Goal: Task Accomplishment & Management: Use online tool/utility

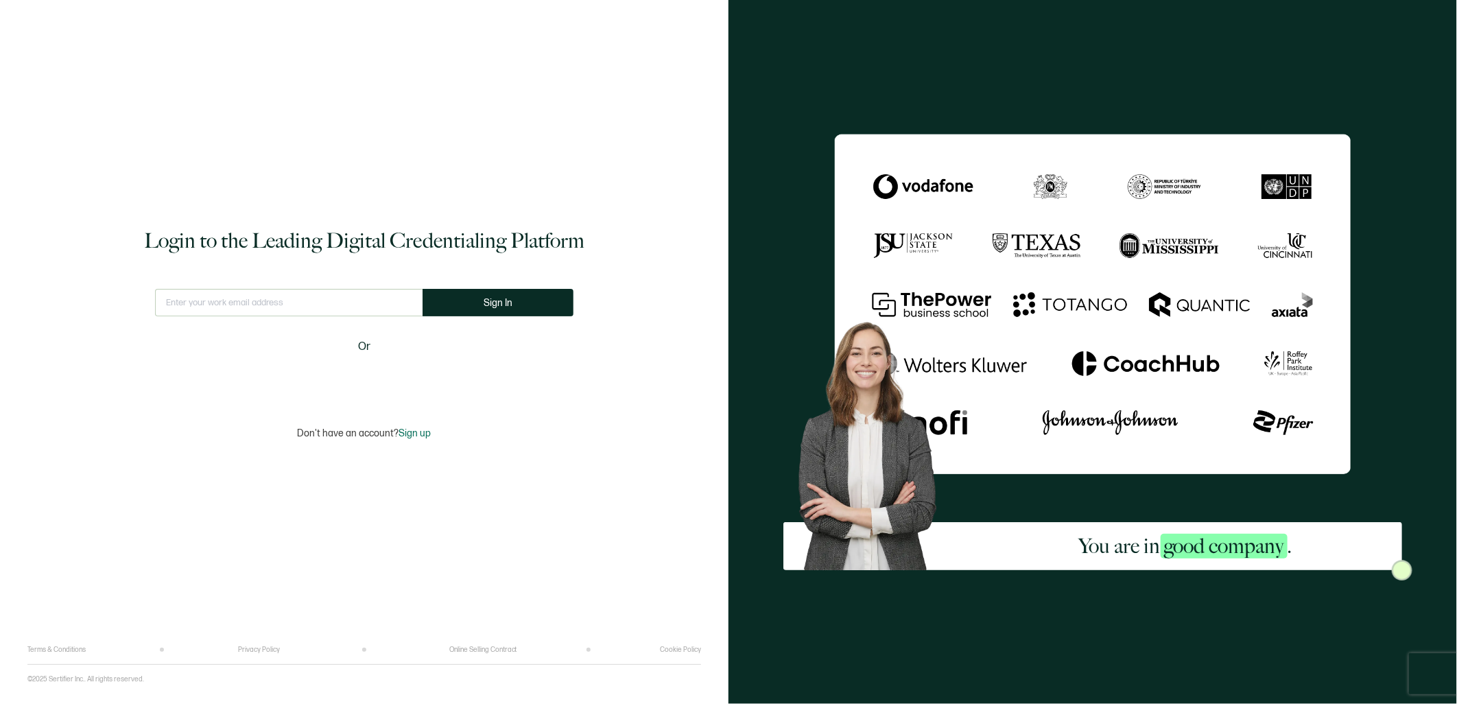
click at [209, 309] on input "text" at bounding box center [288, 302] width 267 height 27
type input "[EMAIL_ADDRESS][PERSON_NAME][DOMAIN_NAME]"
click at [514, 302] on button "Sign In" at bounding box center [497, 302] width 151 height 27
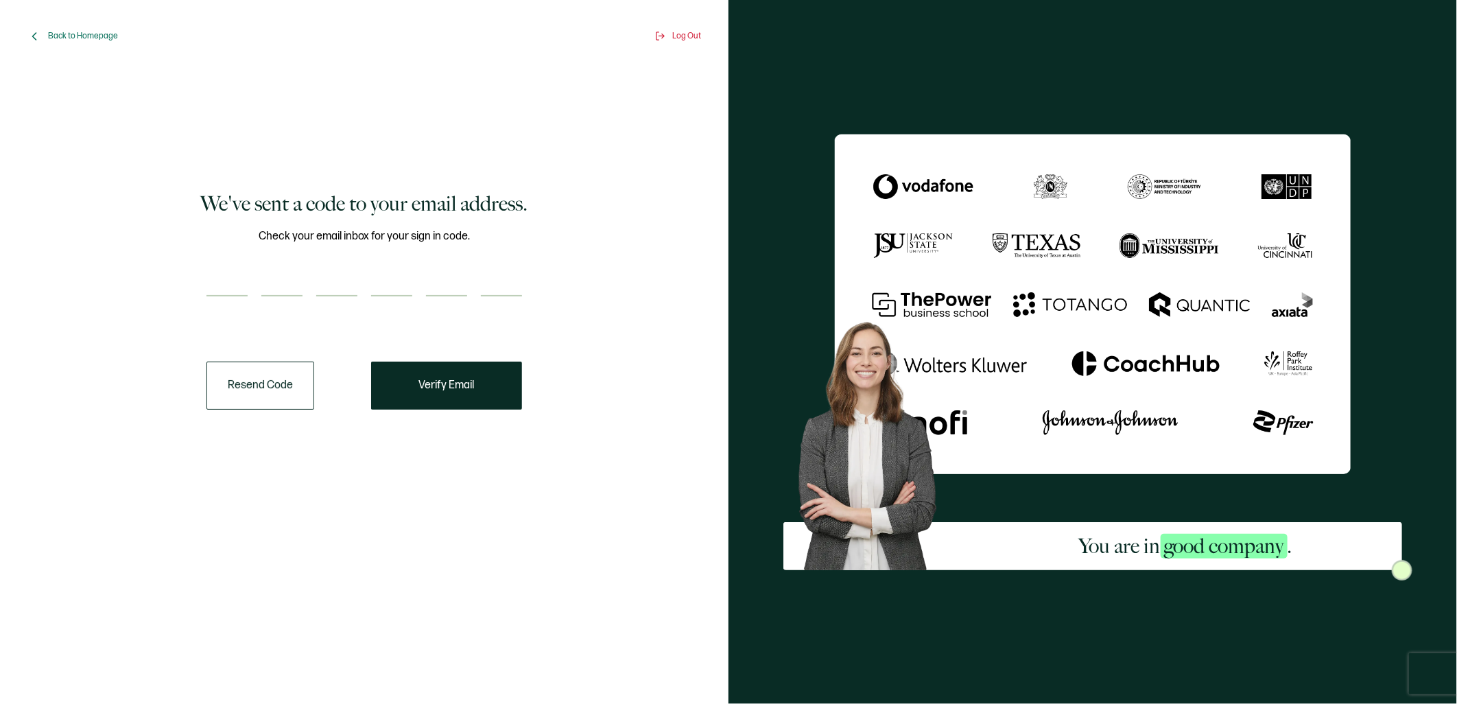
click at [1248, 666] on div "You are in good company ." at bounding box center [1092, 352] width 728 height 704
drag, startPoint x: 132, startPoint y: 290, endPoint x: 191, endPoint y: 295, distance: 58.5
click at [138, 291] on div "We've sent a code to your email address. Check your email inbox for your sign i…" at bounding box center [364, 300] width 653 height 442
click at [222, 283] on input "number" at bounding box center [226, 282] width 41 height 27
paste input "4"
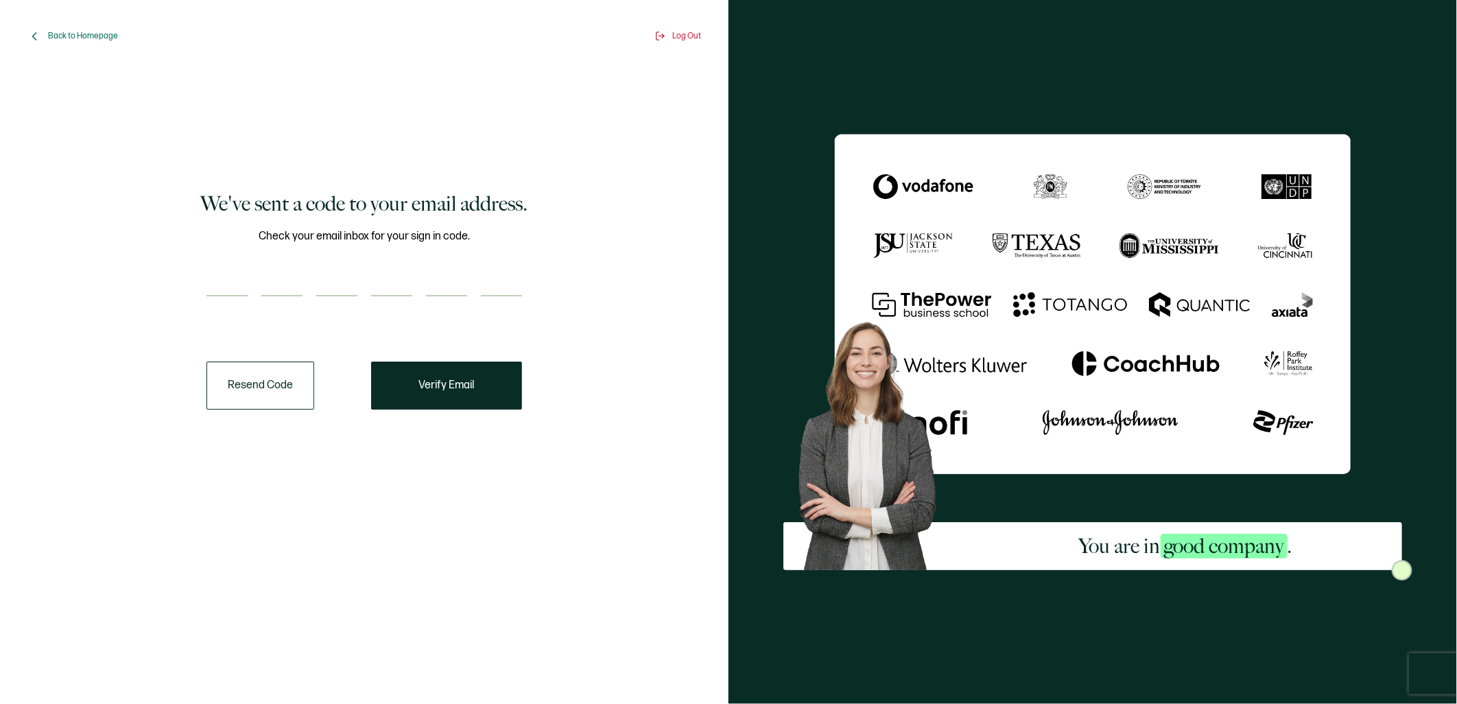
type input "4"
type input "8"
type input "4"
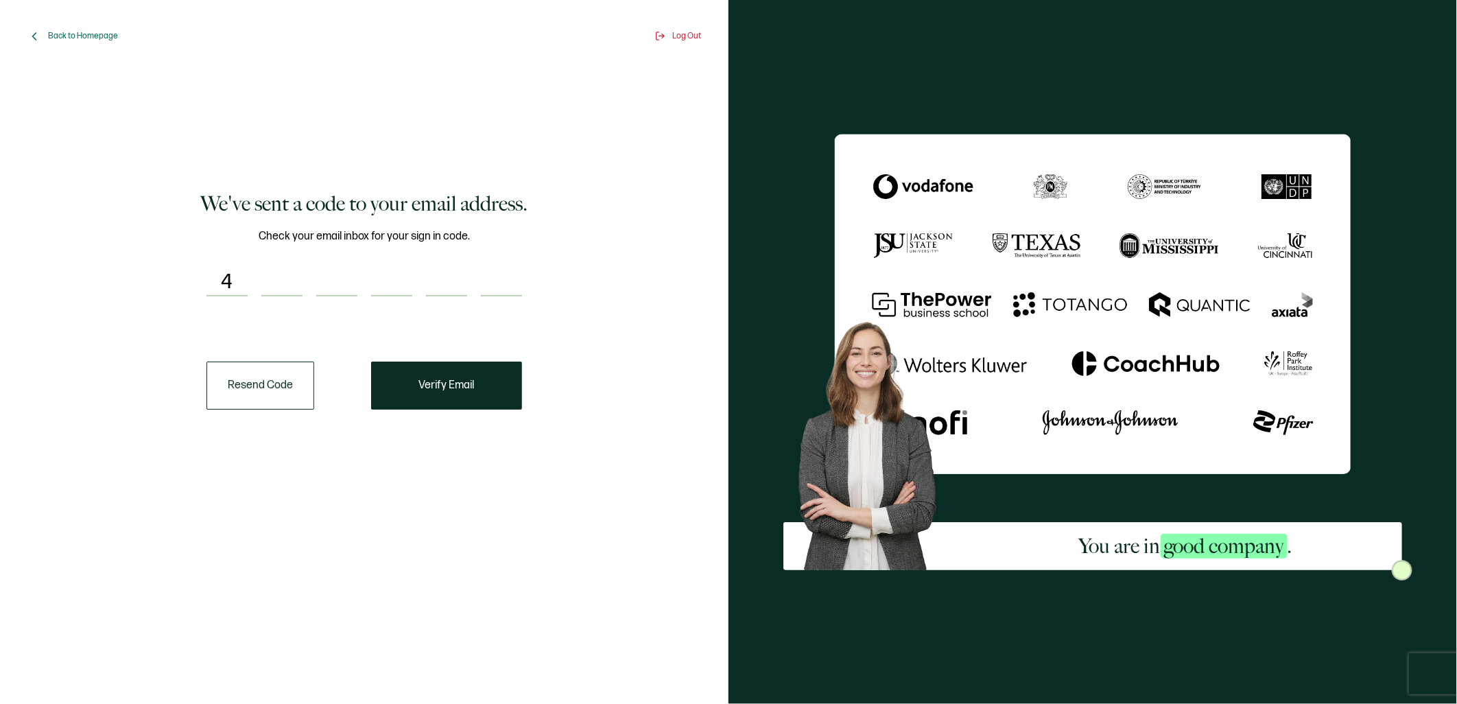
type input "8"
click at [490, 381] on button "Verify Email" at bounding box center [446, 385] width 151 height 48
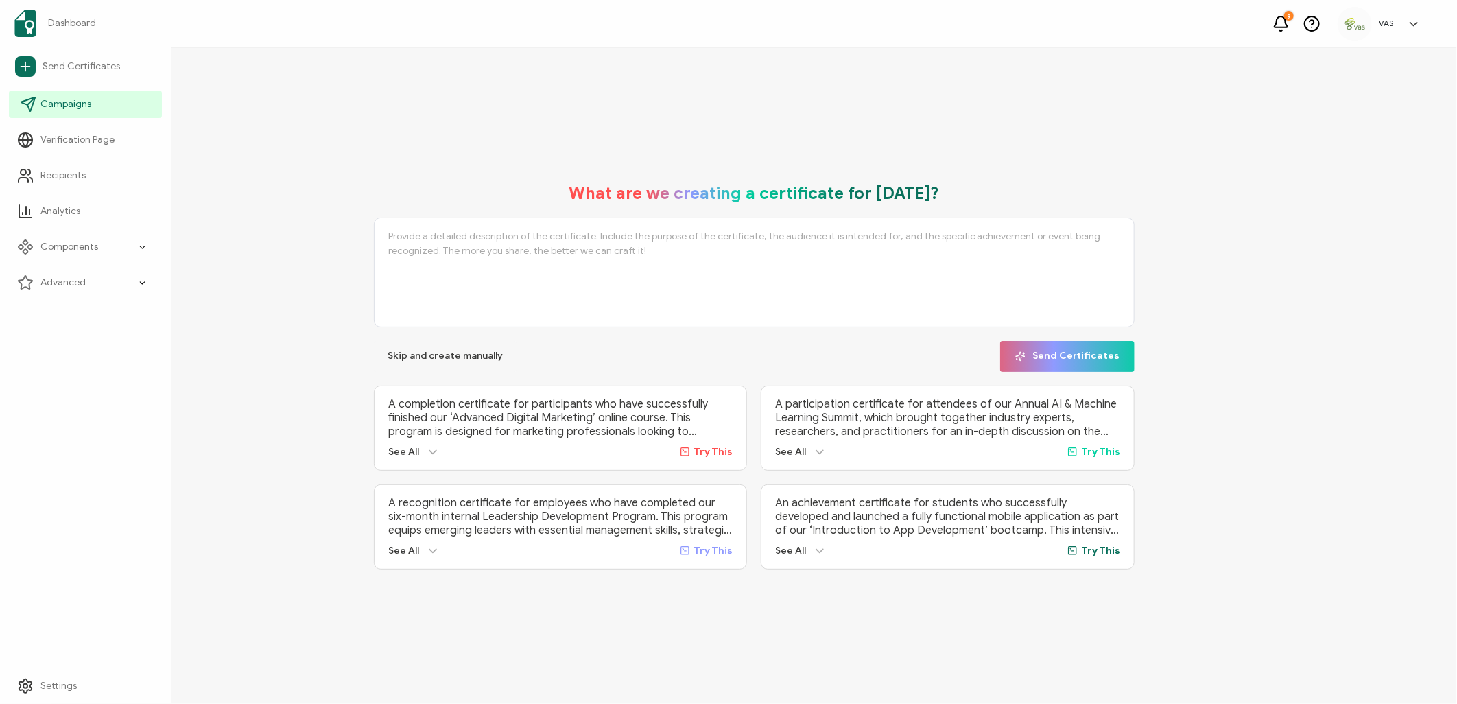
click at [70, 97] on span "Campaigns" at bounding box center [65, 104] width 51 height 14
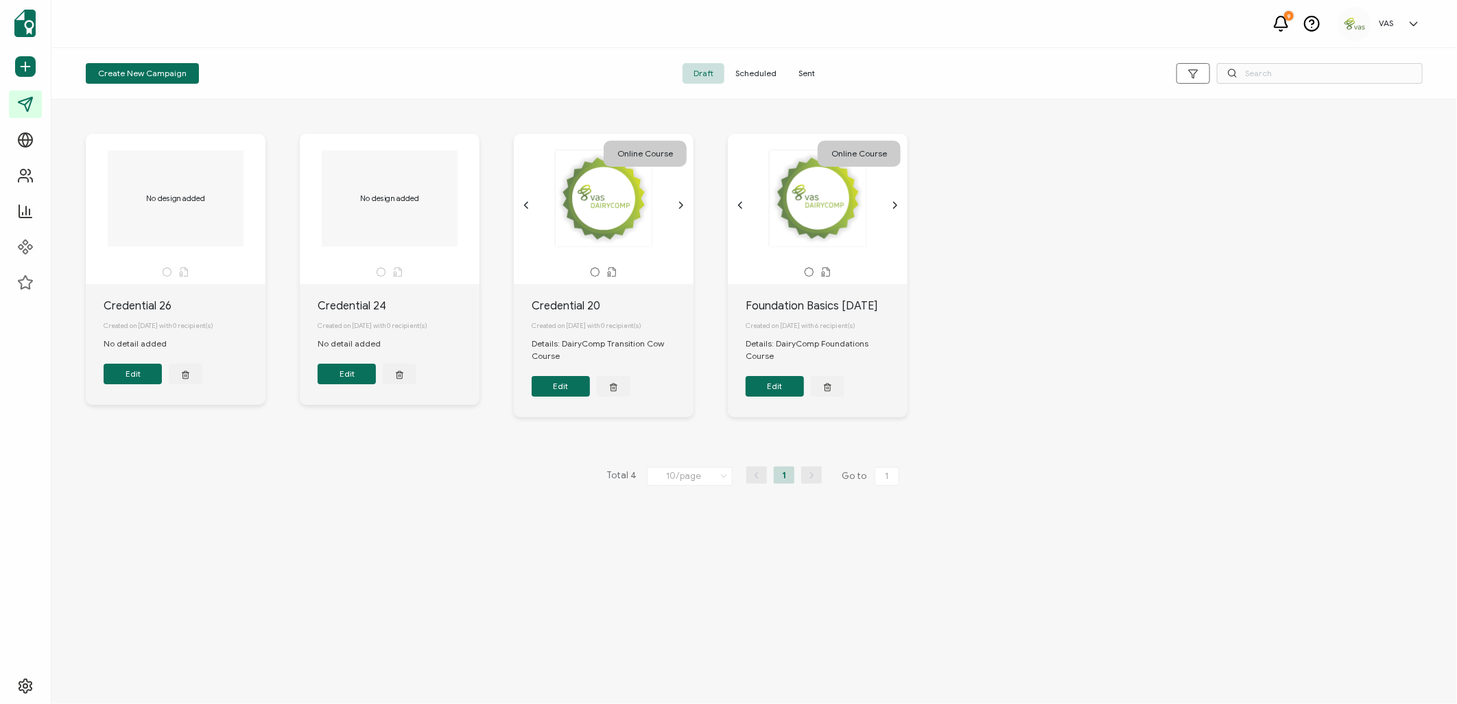
click at [807, 73] on span "Sent" at bounding box center [806, 73] width 38 height 21
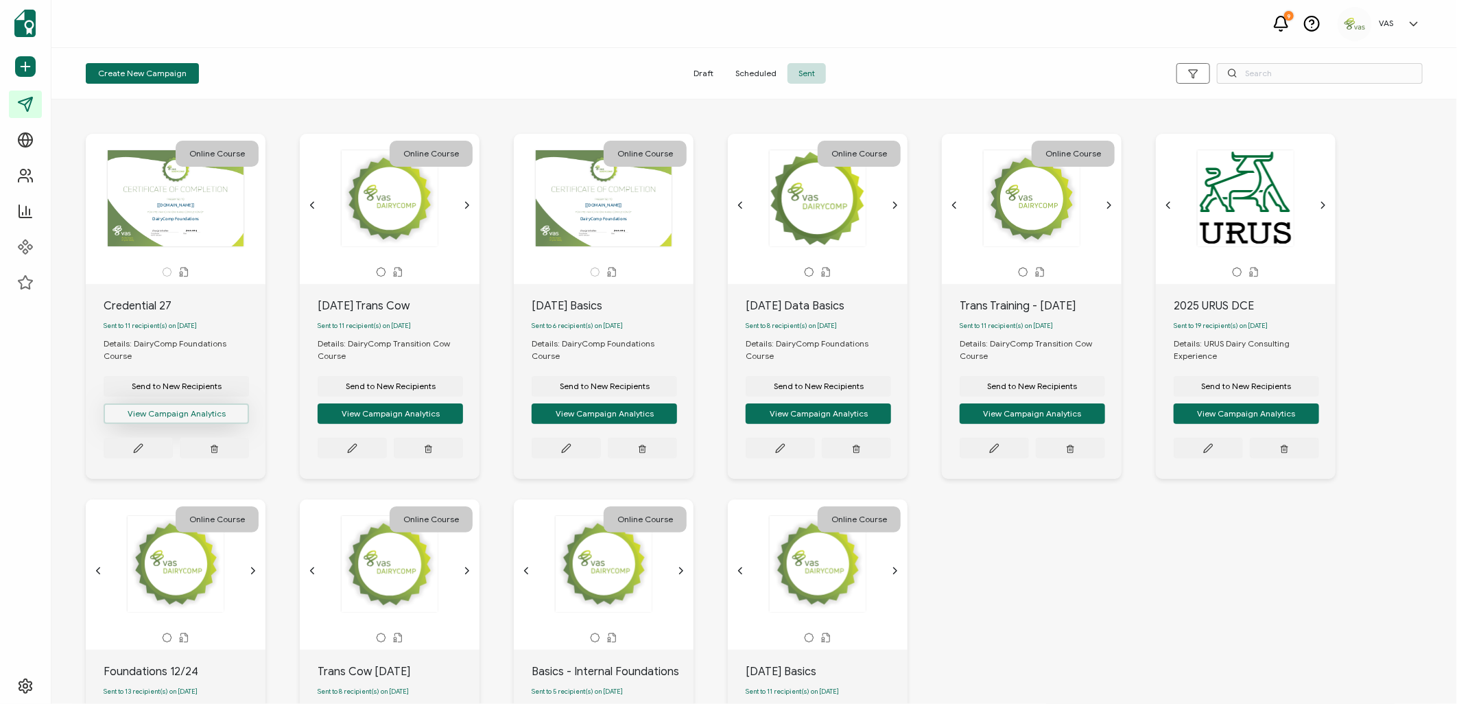
click at [204, 405] on button "View Campaign Analytics" at bounding box center [176, 413] width 145 height 21
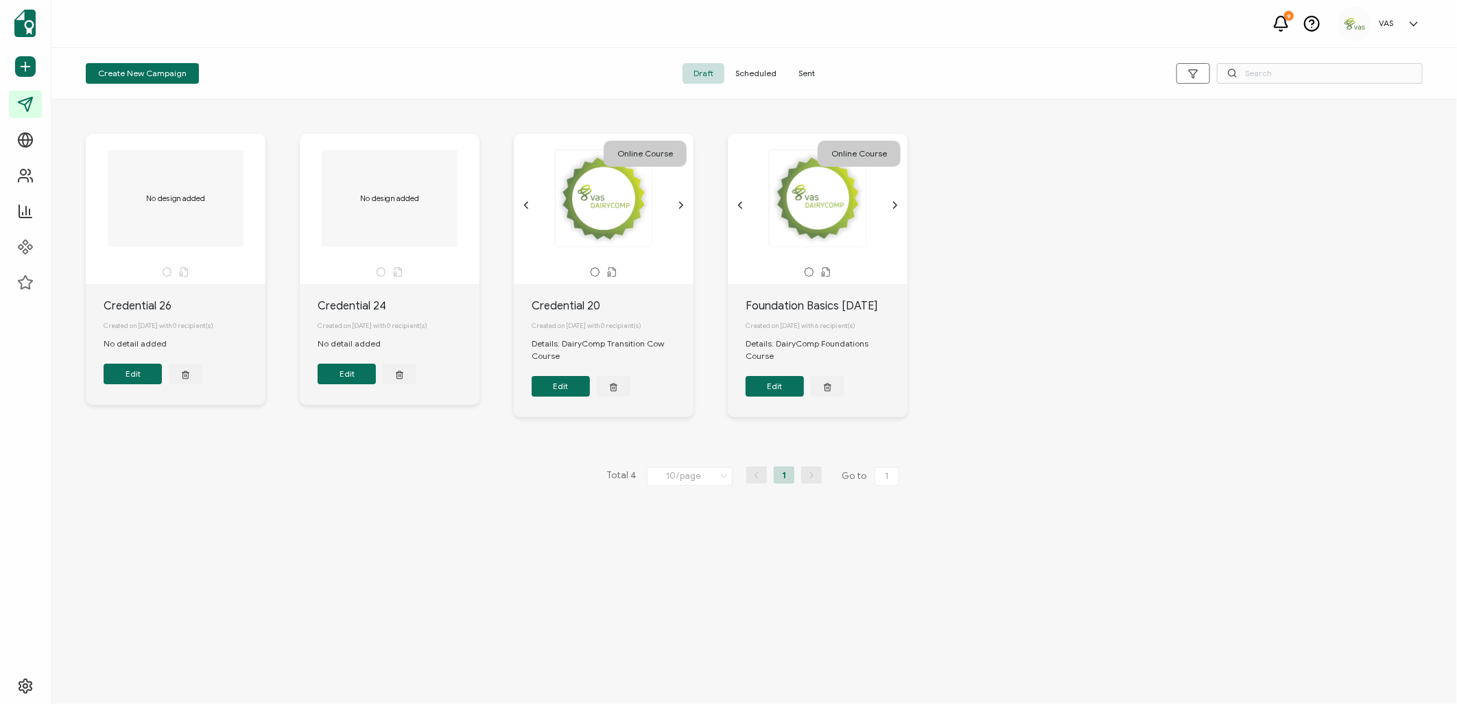
click at [799, 69] on span "Sent" at bounding box center [806, 73] width 38 height 21
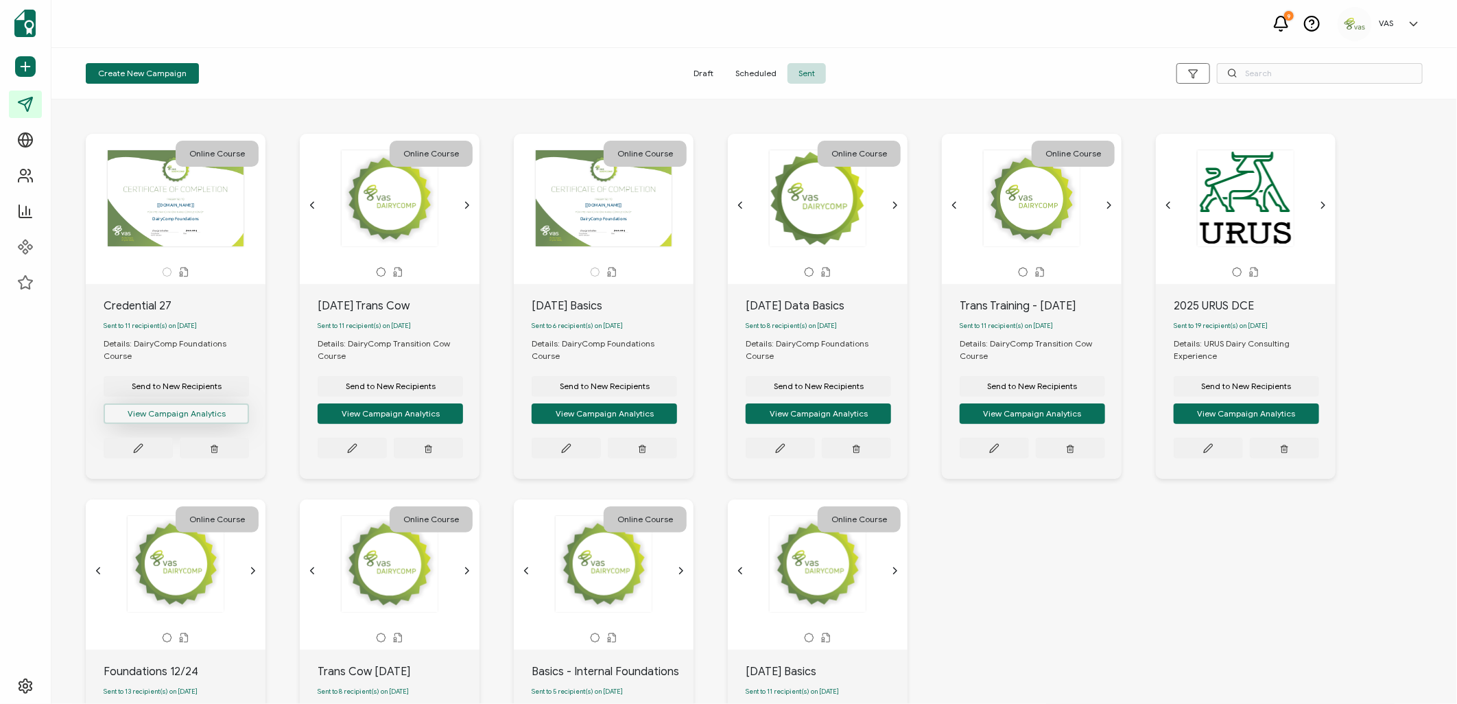
click at [160, 407] on button "View Campaign Analytics" at bounding box center [176, 413] width 145 height 21
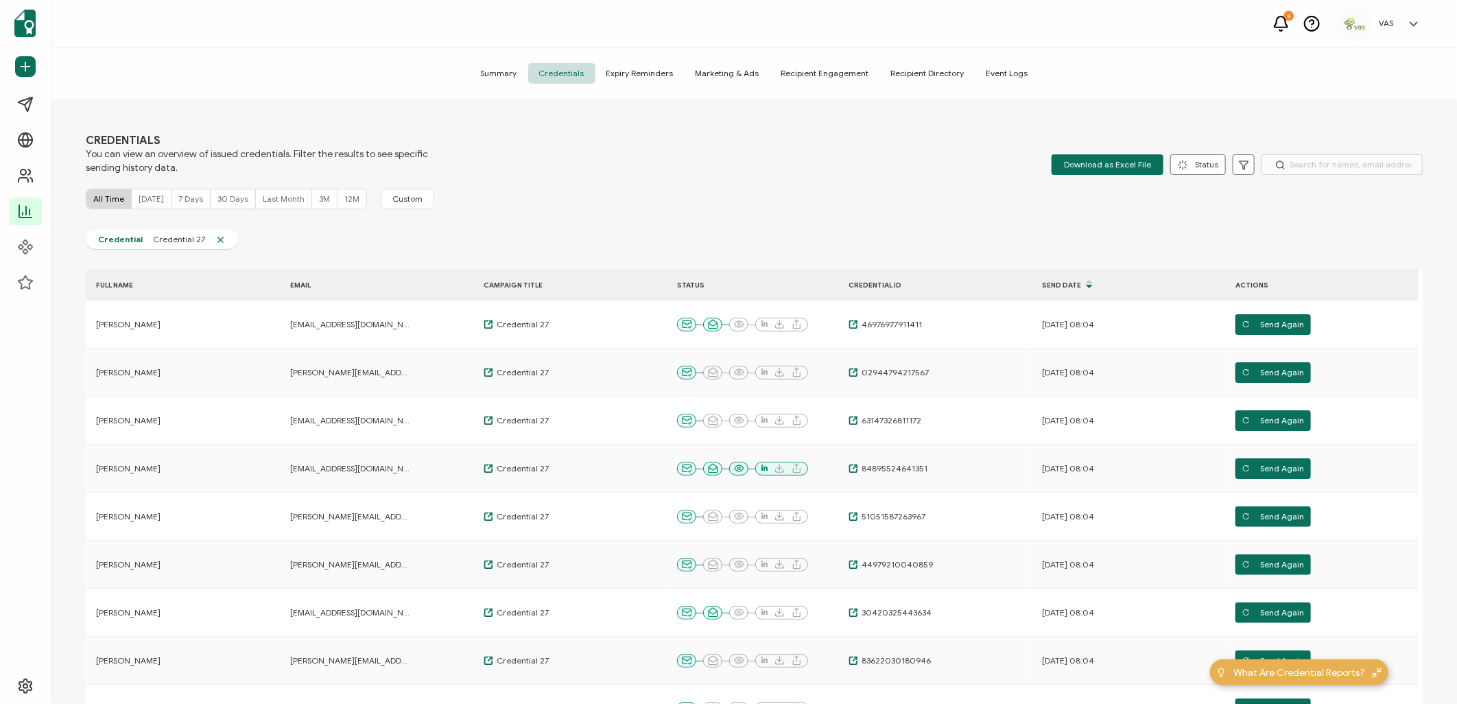
click at [188, 200] on span "7 Days" at bounding box center [190, 198] width 25 height 10
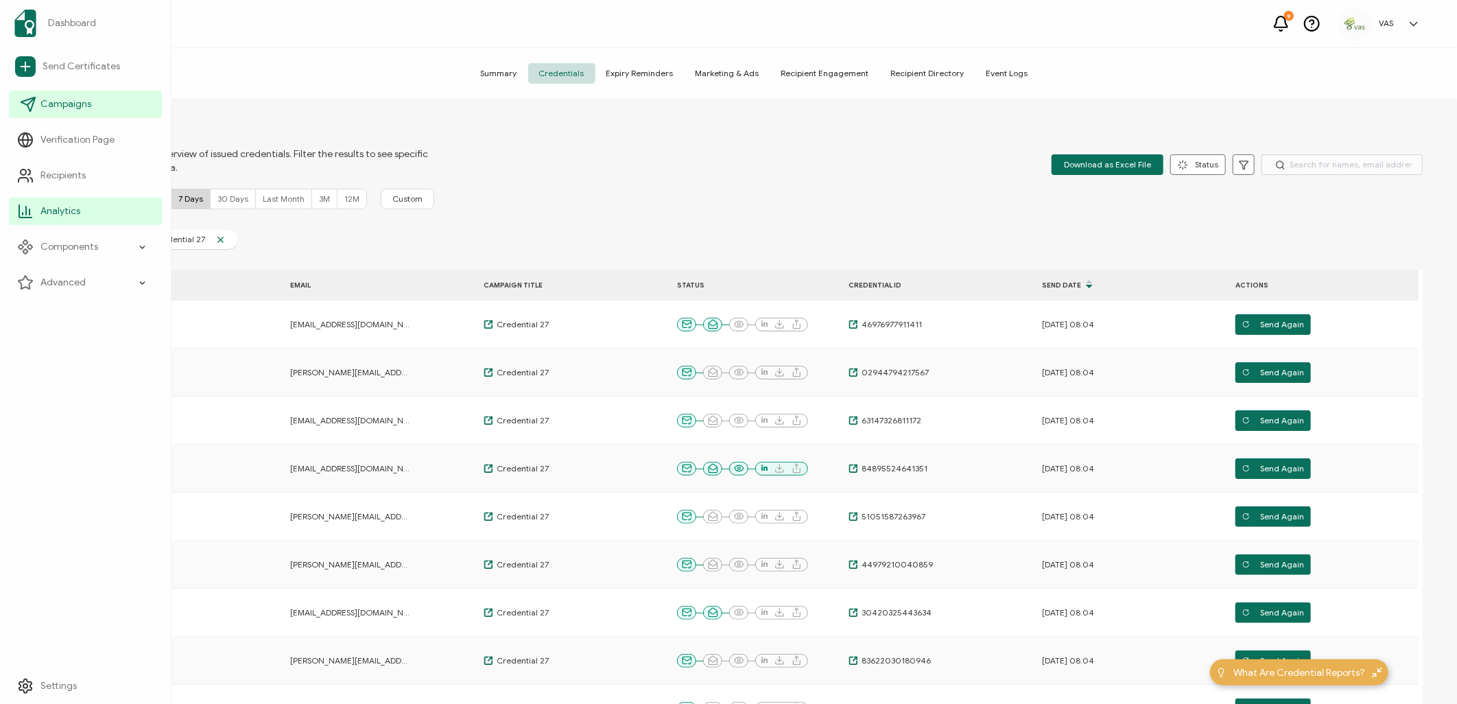
click at [45, 98] on span "Campaigns" at bounding box center [65, 104] width 51 height 14
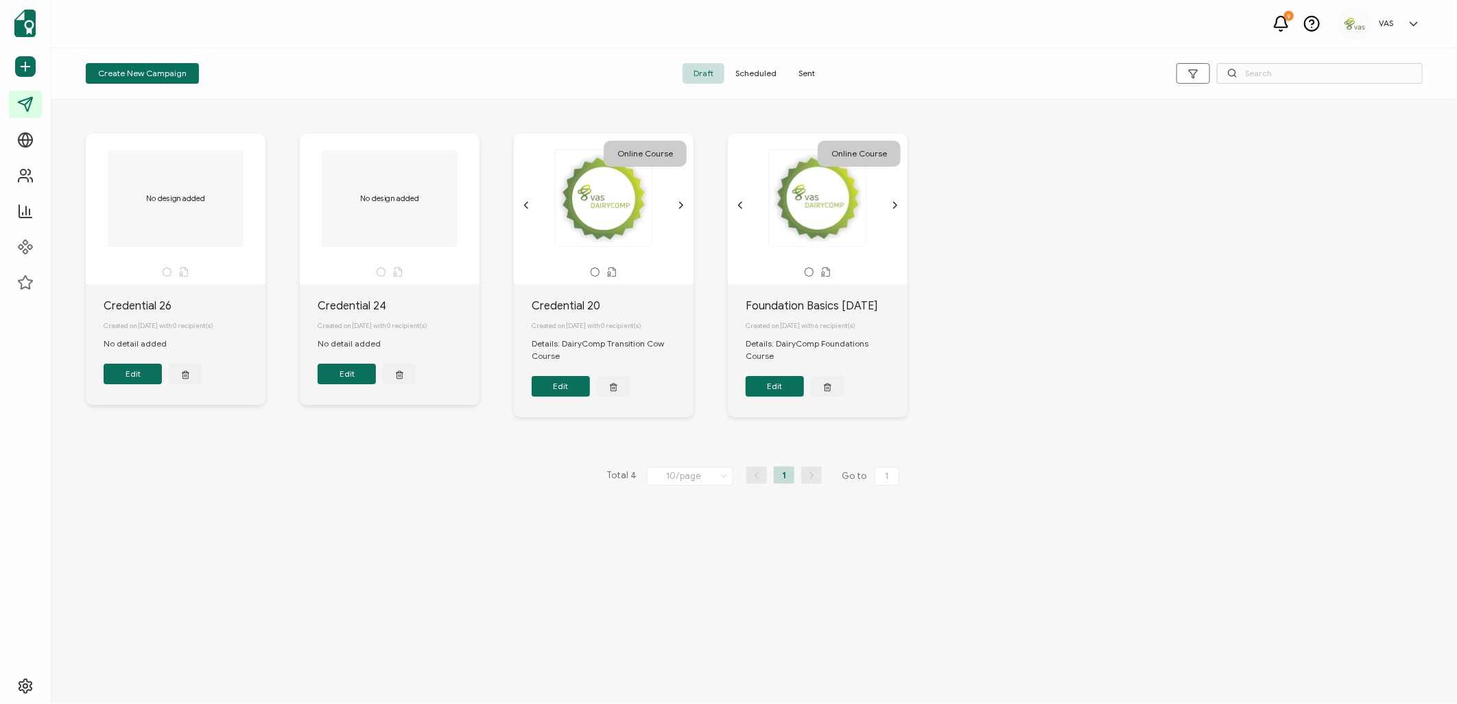
click at [806, 72] on span "Sent" at bounding box center [806, 73] width 38 height 21
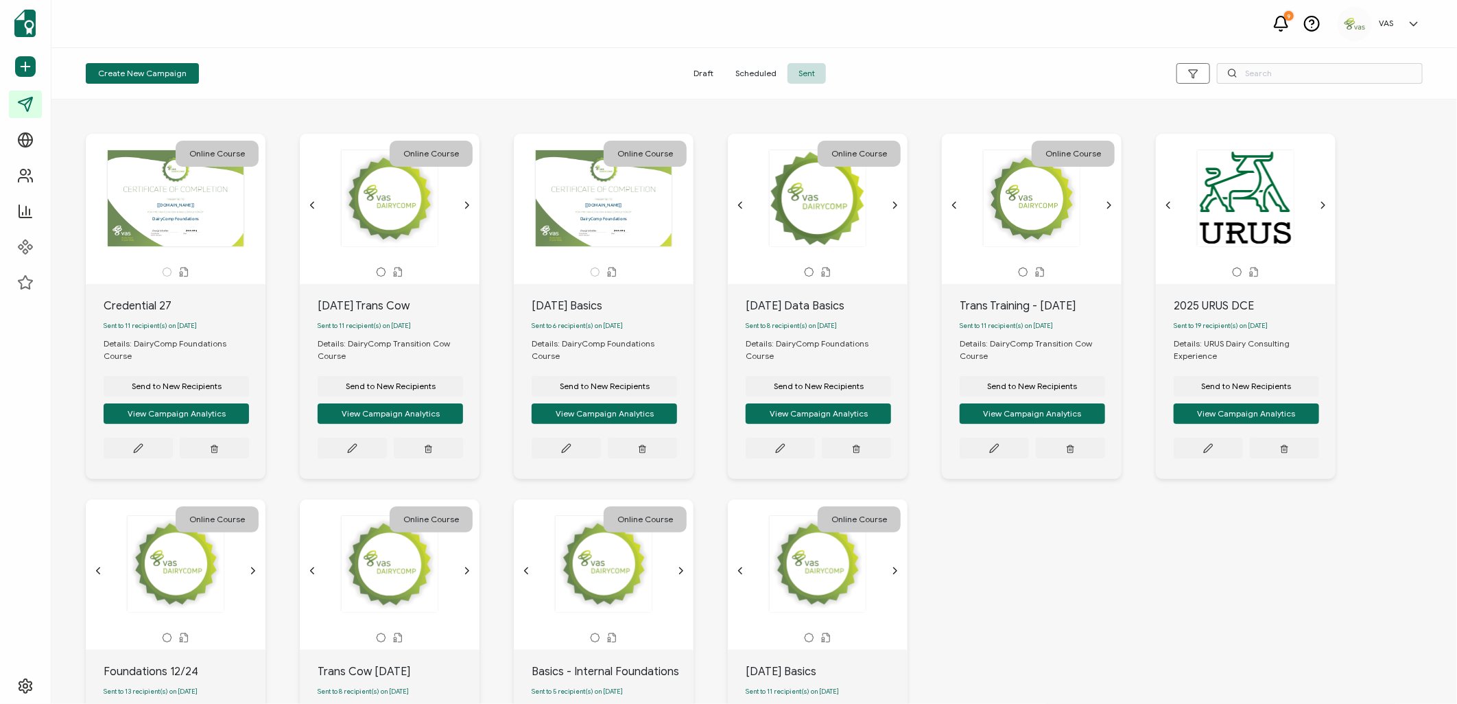
click at [196, 227] on div "This box will change accordingly to the corresponding values in the recipient l…" at bounding box center [176, 198] width 144 height 96
click at [201, 403] on button "View Campaign Analytics" at bounding box center [176, 413] width 145 height 21
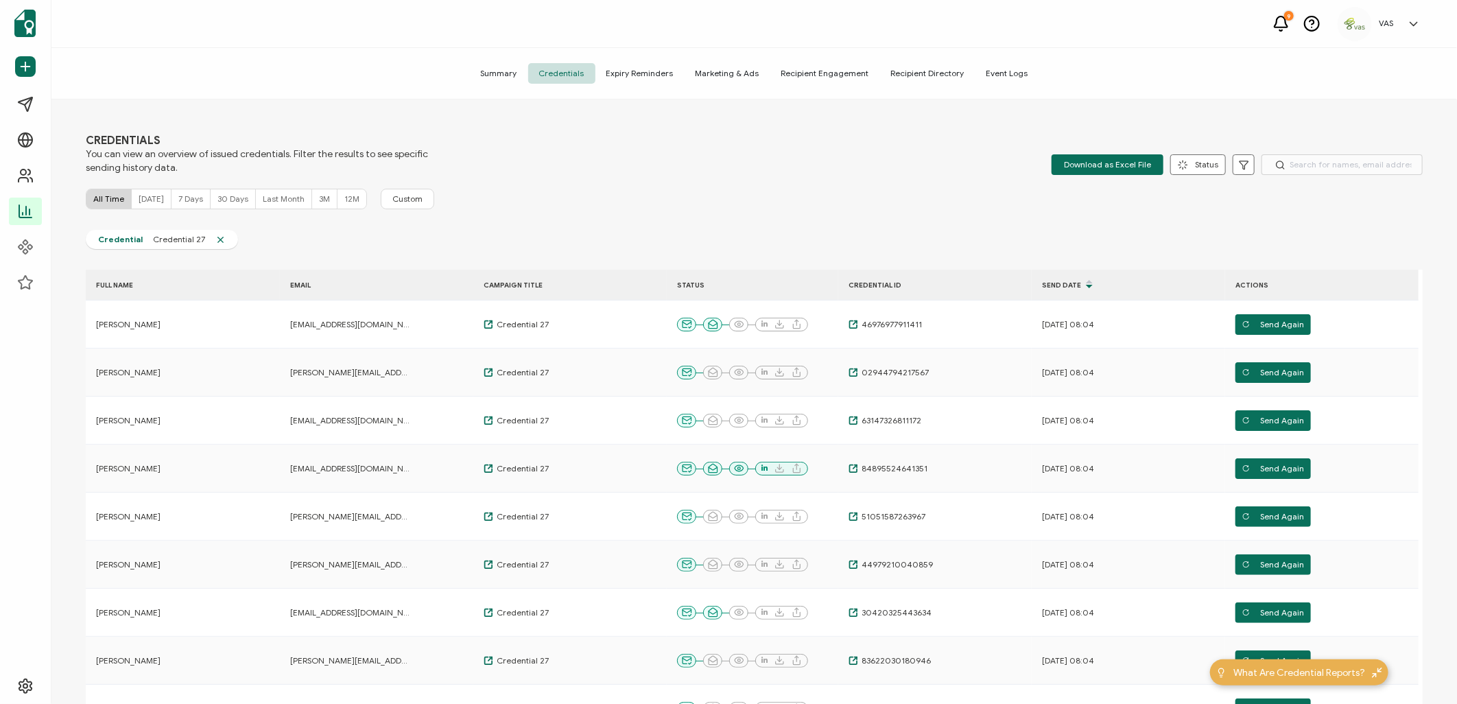
click at [183, 201] on span "7 Days" at bounding box center [190, 198] width 25 height 10
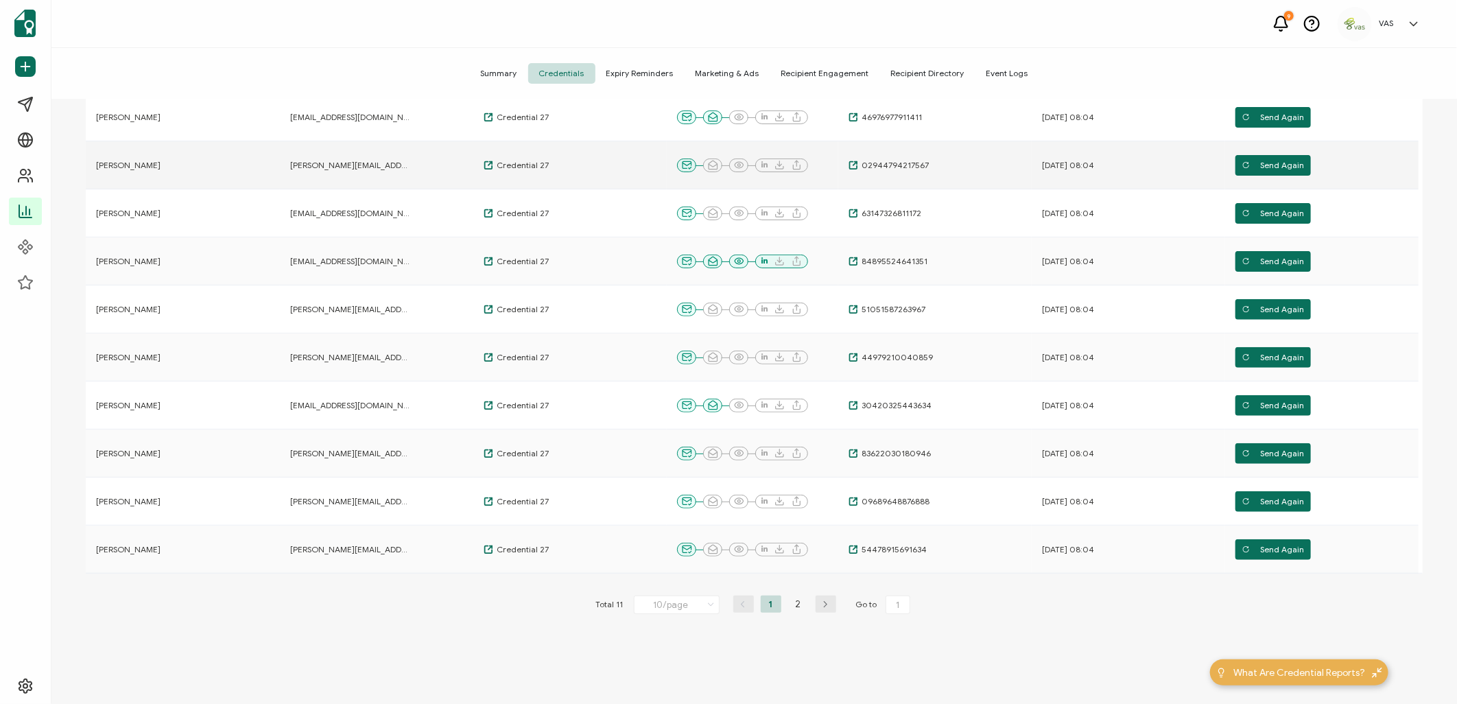
scroll to position [228, 0]
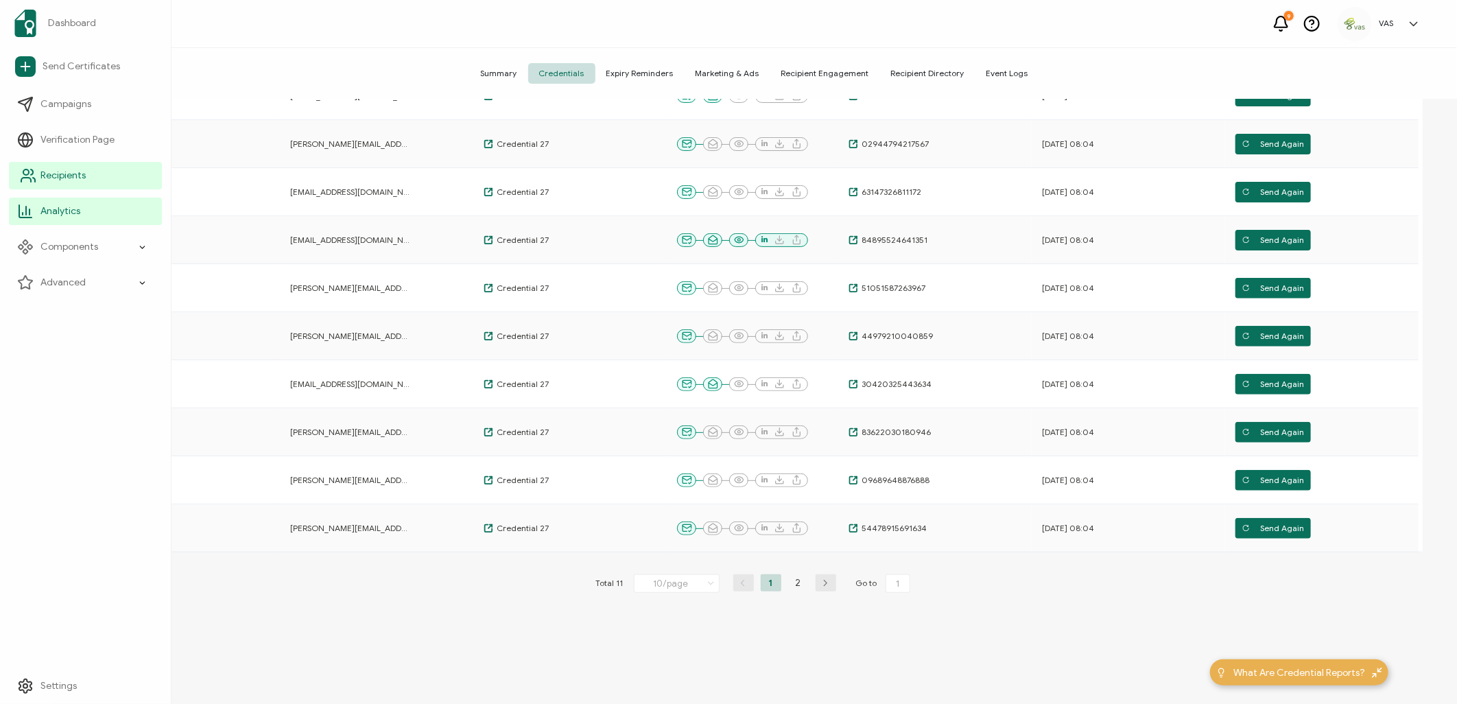
click at [76, 169] on span "Recipients" at bounding box center [62, 176] width 45 height 14
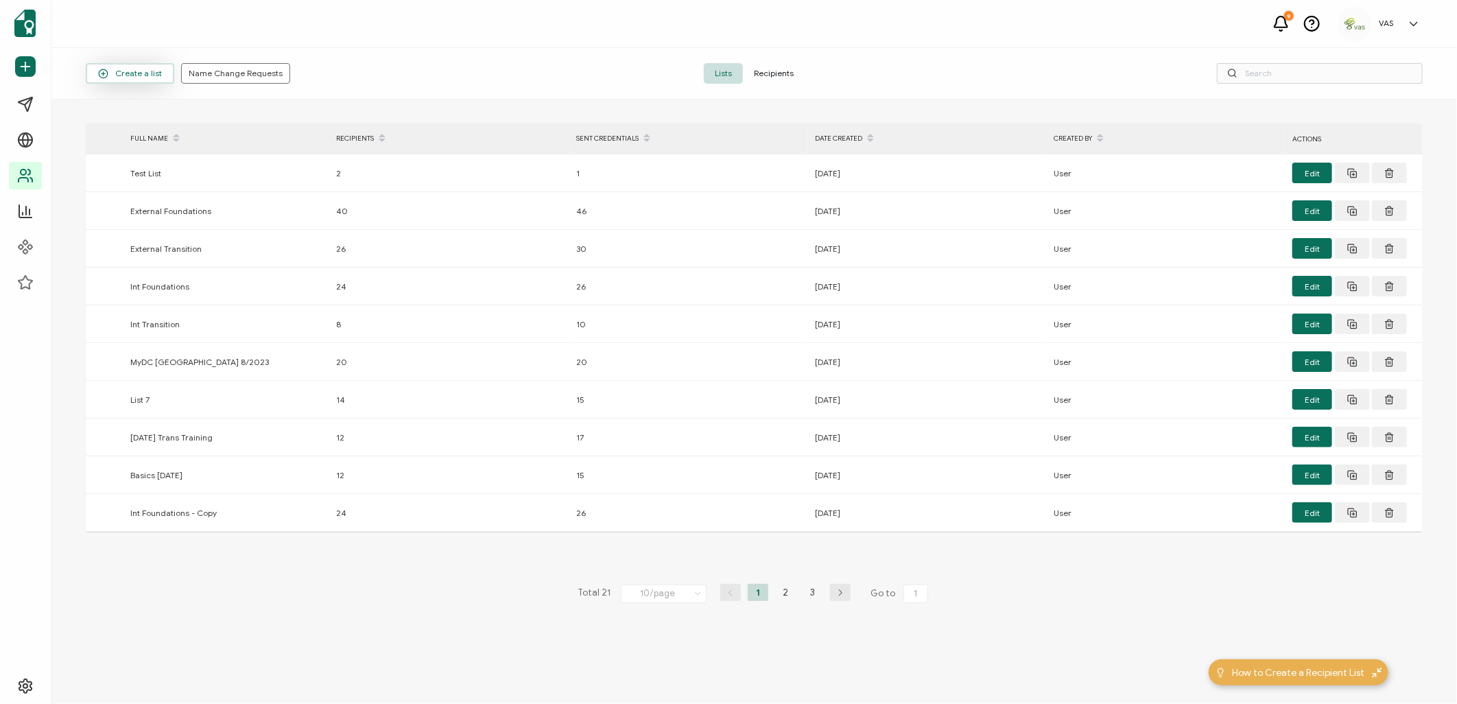
click at [139, 72] on span "Create a list" at bounding box center [130, 74] width 64 height 10
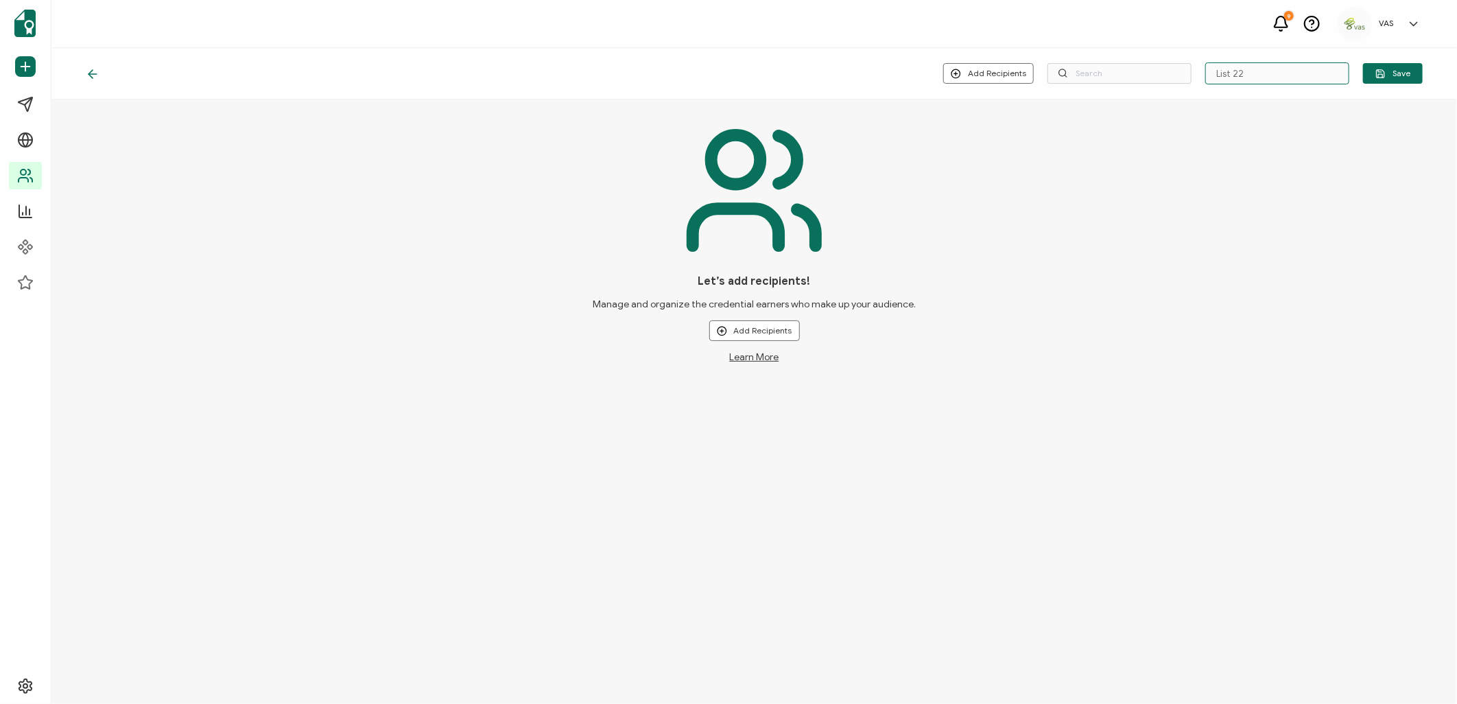
click at [1264, 69] on input "List 22" at bounding box center [1277, 73] width 144 height 22
drag, startPoint x: 1225, startPoint y: 75, endPoint x: 1163, endPoint y: 76, distance: 61.7
click at [1167, 82] on div "Add Recipients Upload New Recipients Import from Recipients List 22 Save" at bounding box center [1182, 73] width 479 height 22
type input "A"
type input "2"
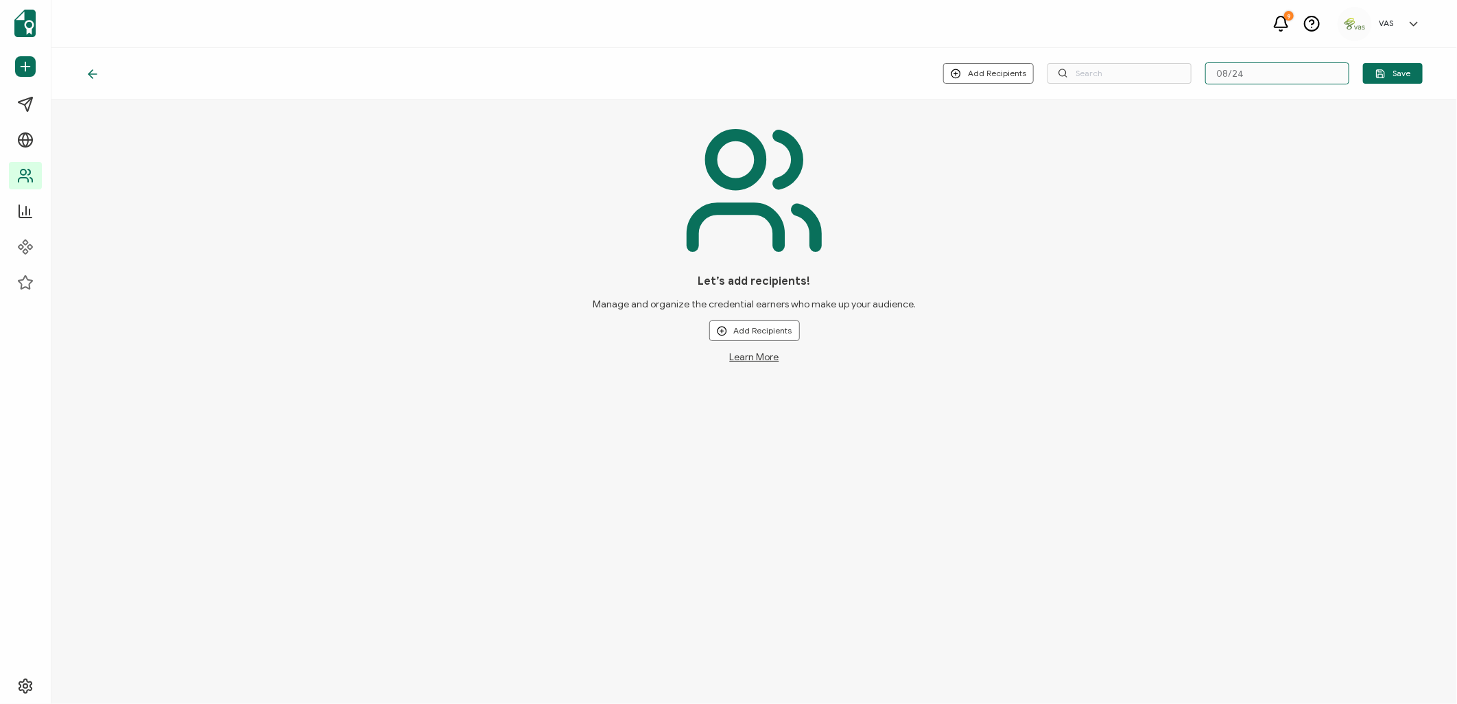
type input "08/24"
click at [1365, 240] on div "Let’s add recipients! Manage and organize the credential earners who make up yo…" at bounding box center [754, 240] width 1337 height 246
click at [763, 370] on span "Upload New Recipients" at bounding box center [783, 366] width 88 height 10
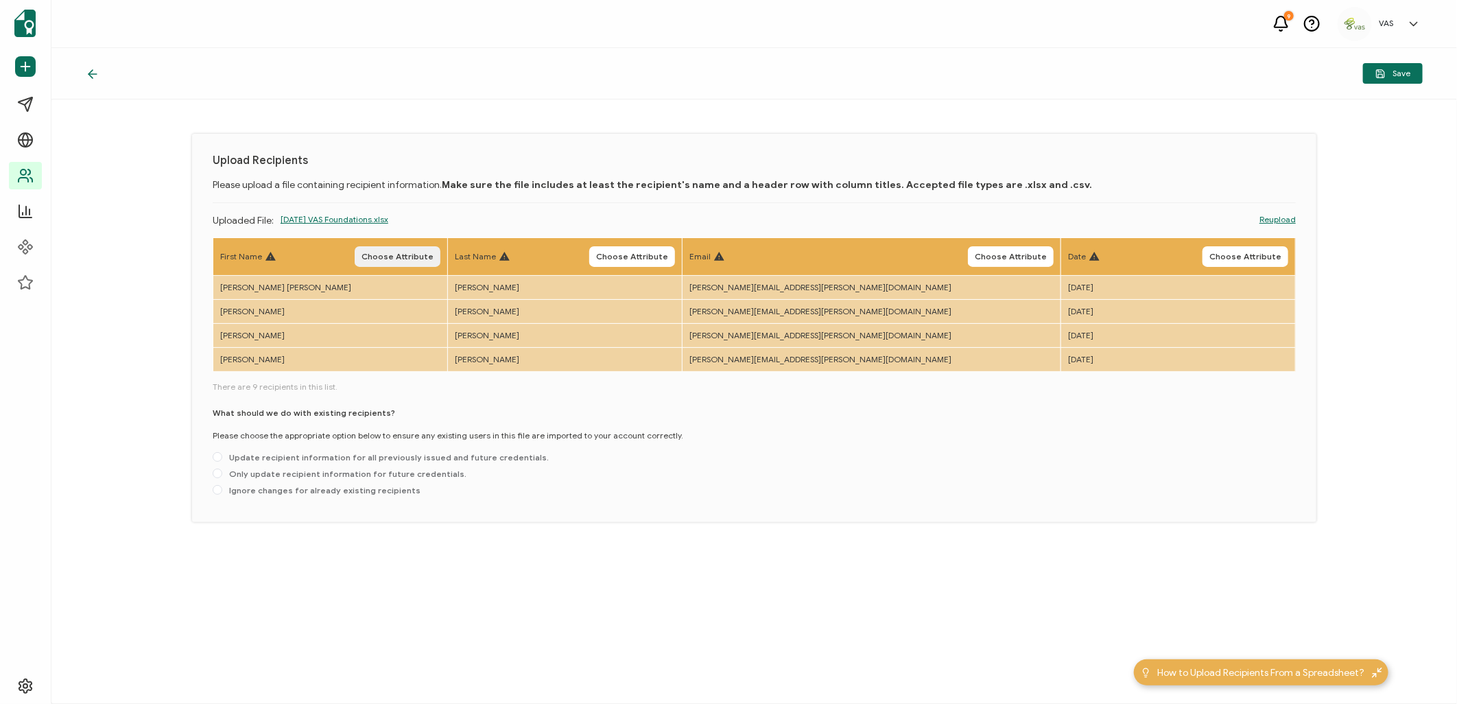
click at [432, 252] on span "Choose Attribute" at bounding box center [397, 256] width 72 height 8
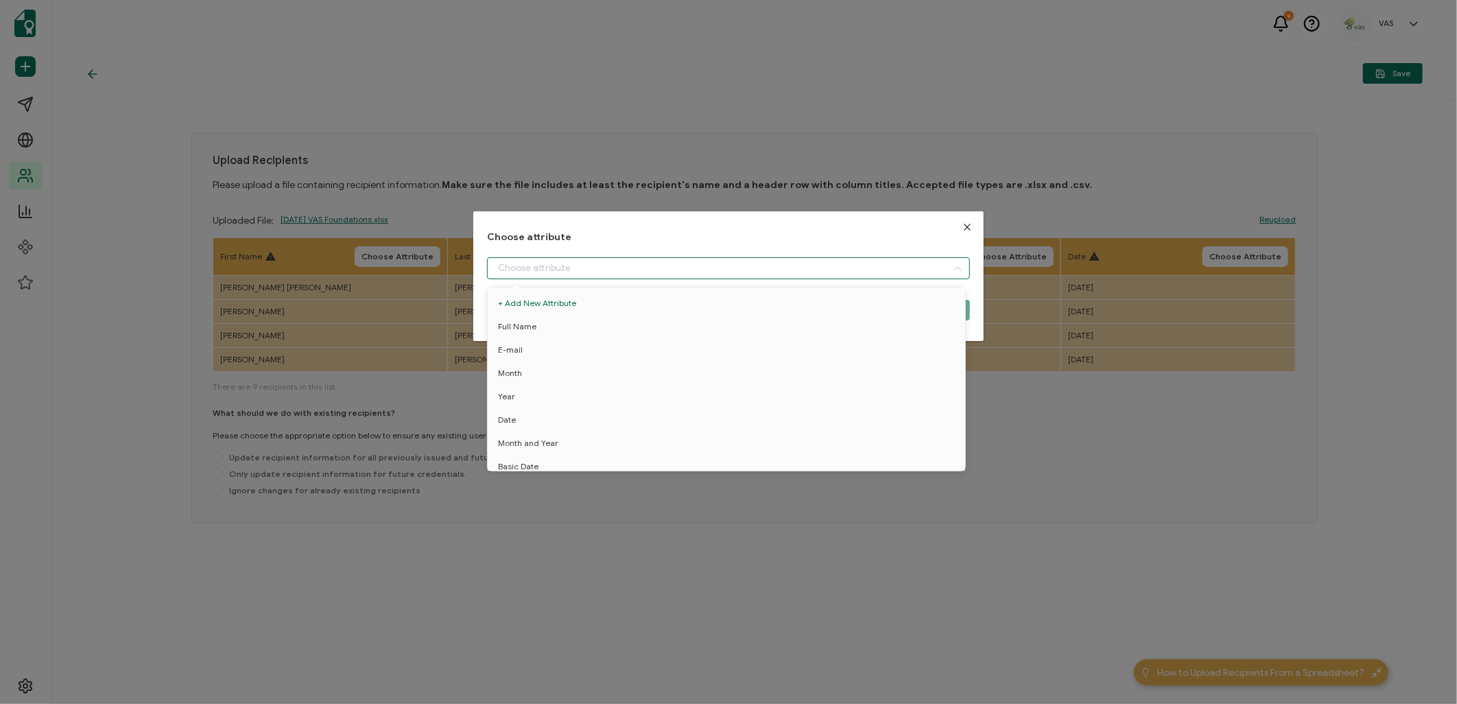
click at [535, 263] on input "dialog" at bounding box center [728, 268] width 482 height 22
click at [590, 453] on li "First Name" at bounding box center [728, 459] width 489 height 23
type input "First Name"
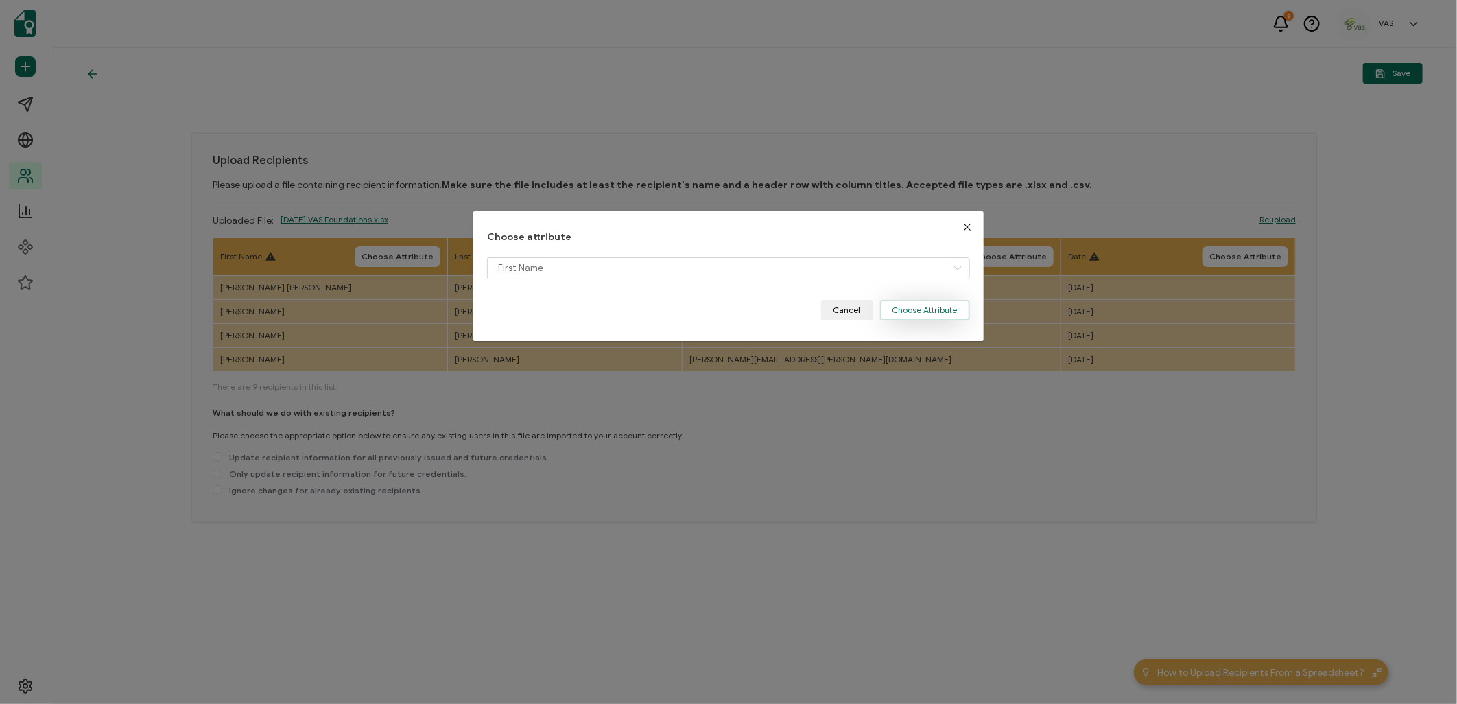
click at [923, 309] on button "Choose Attribute" at bounding box center [925, 310] width 90 height 21
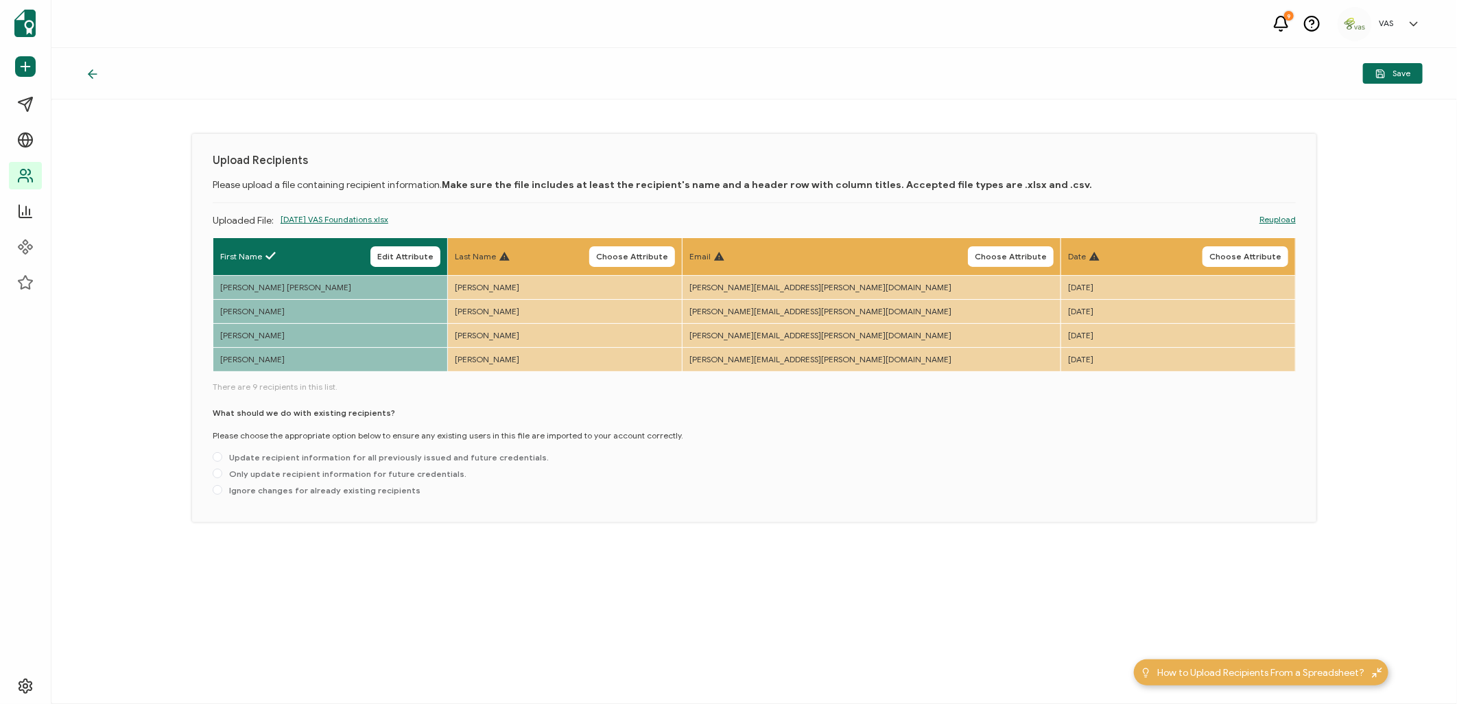
click at [682, 244] on th "Last Name Choose Attribute" at bounding box center [565, 257] width 235 height 38
click at [675, 263] on button "Choose Attribute" at bounding box center [632, 256] width 86 height 21
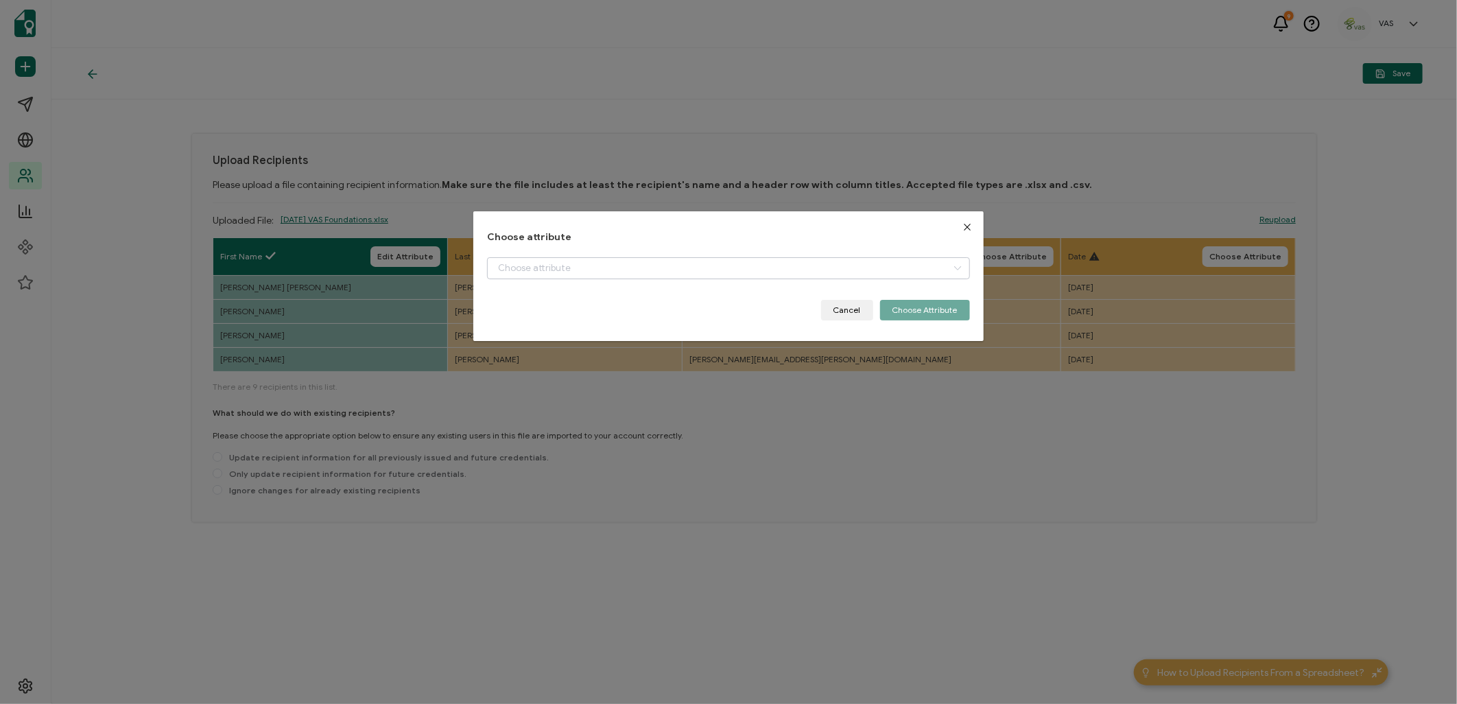
click at [676, 259] on div "Choose attribute Cancel Choose Attribute" at bounding box center [728, 276] width 482 height 88
click at [670, 268] on input "dialog" at bounding box center [728, 268] width 482 height 22
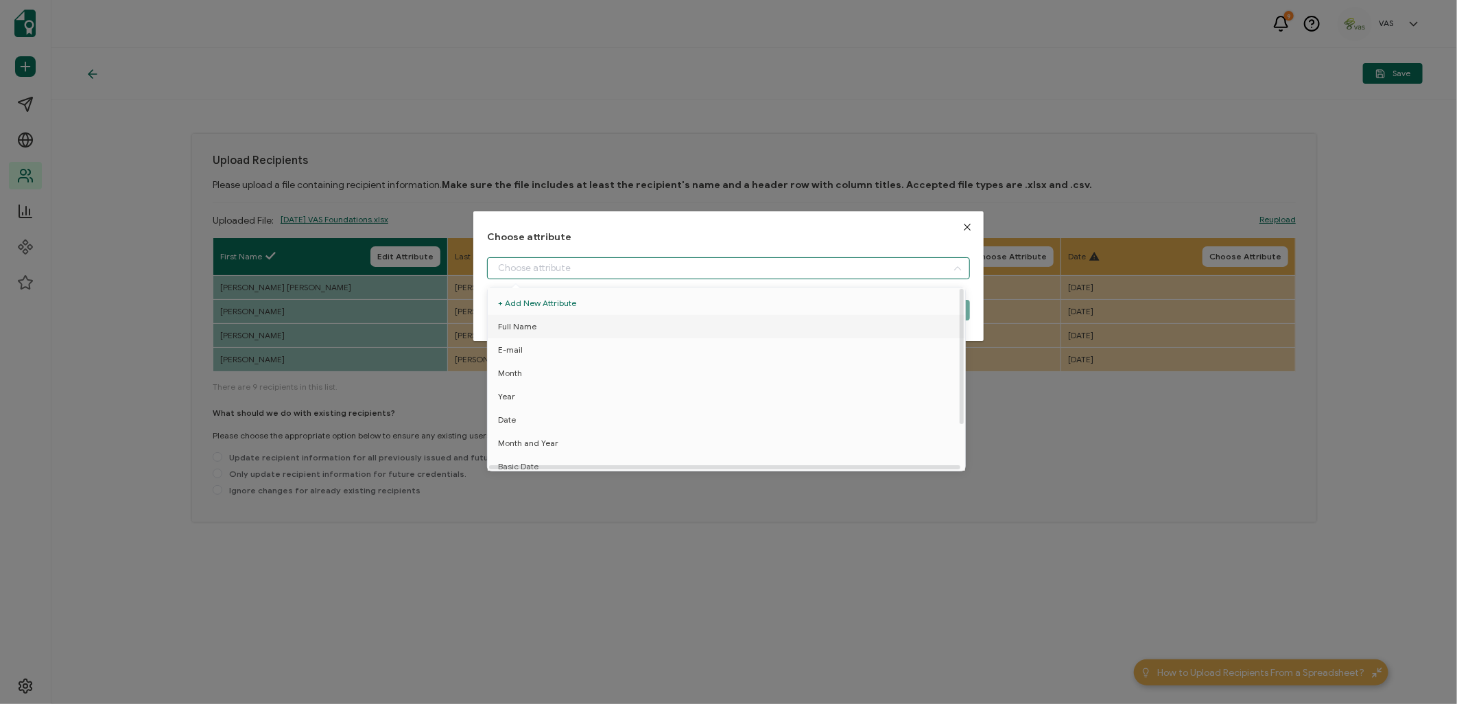
click at [630, 327] on li "Full Name" at bounding box center [728, 326] width 489 height 23
type input "Full Name"
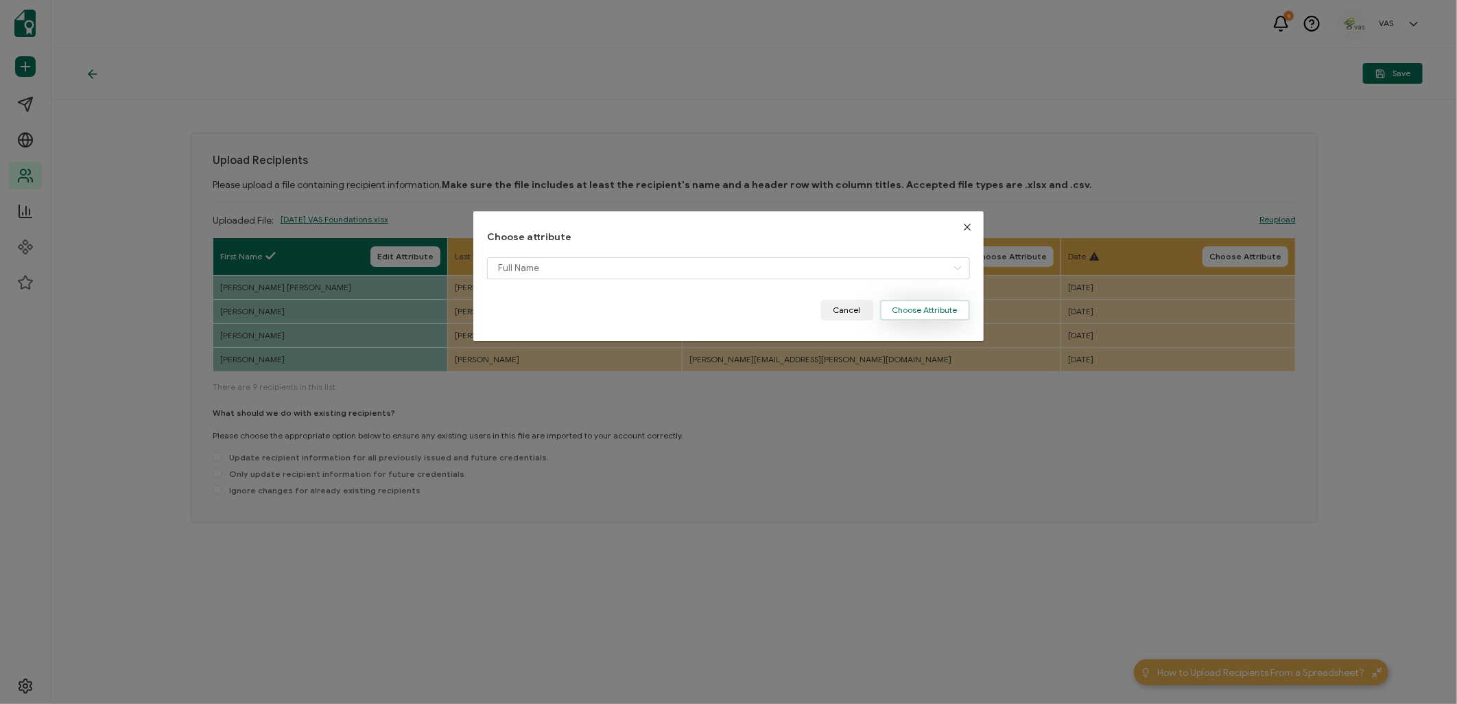
click at [941, 307] on button "Choose Attribute" at bounding box center [925, 310] width 90 height 21
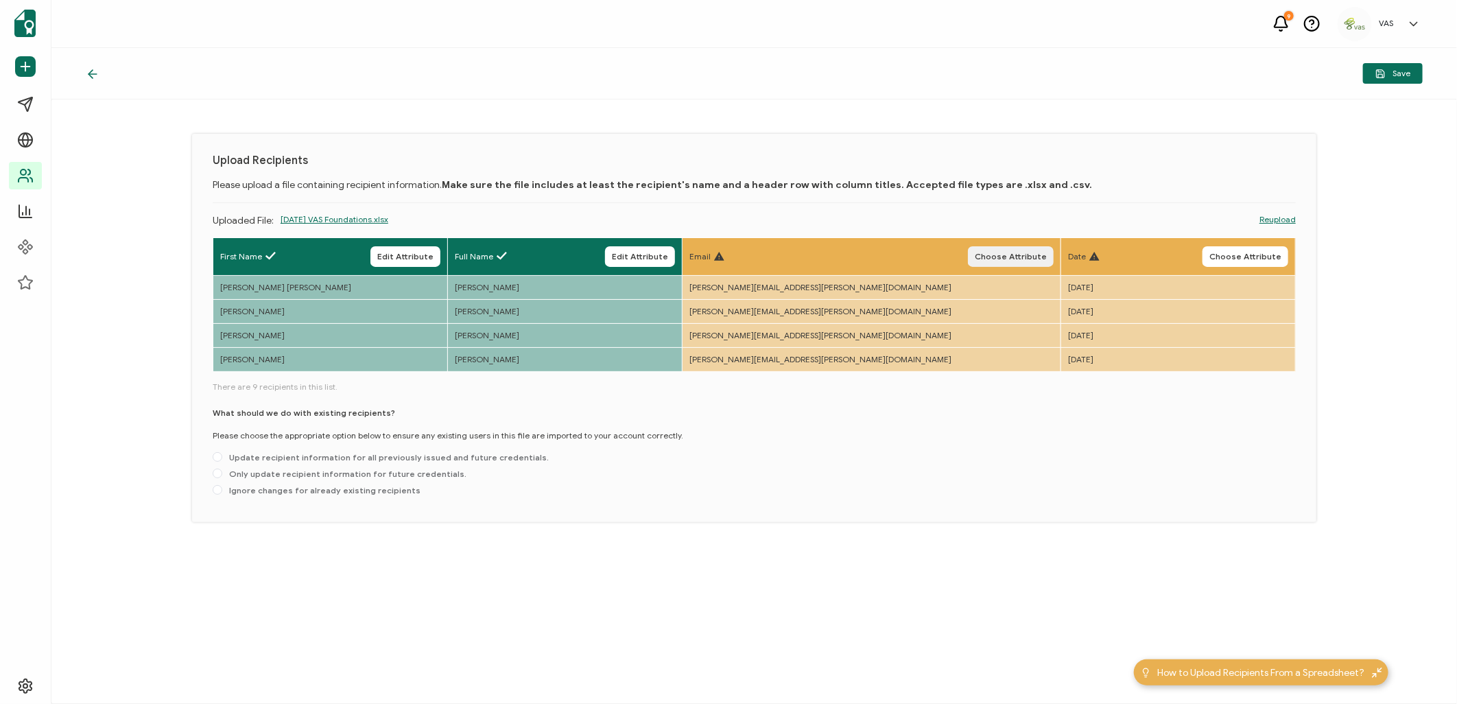
click at [974, 250] on button "Choose Attribute" at bounding box center [1011, 256] width 86 height 21
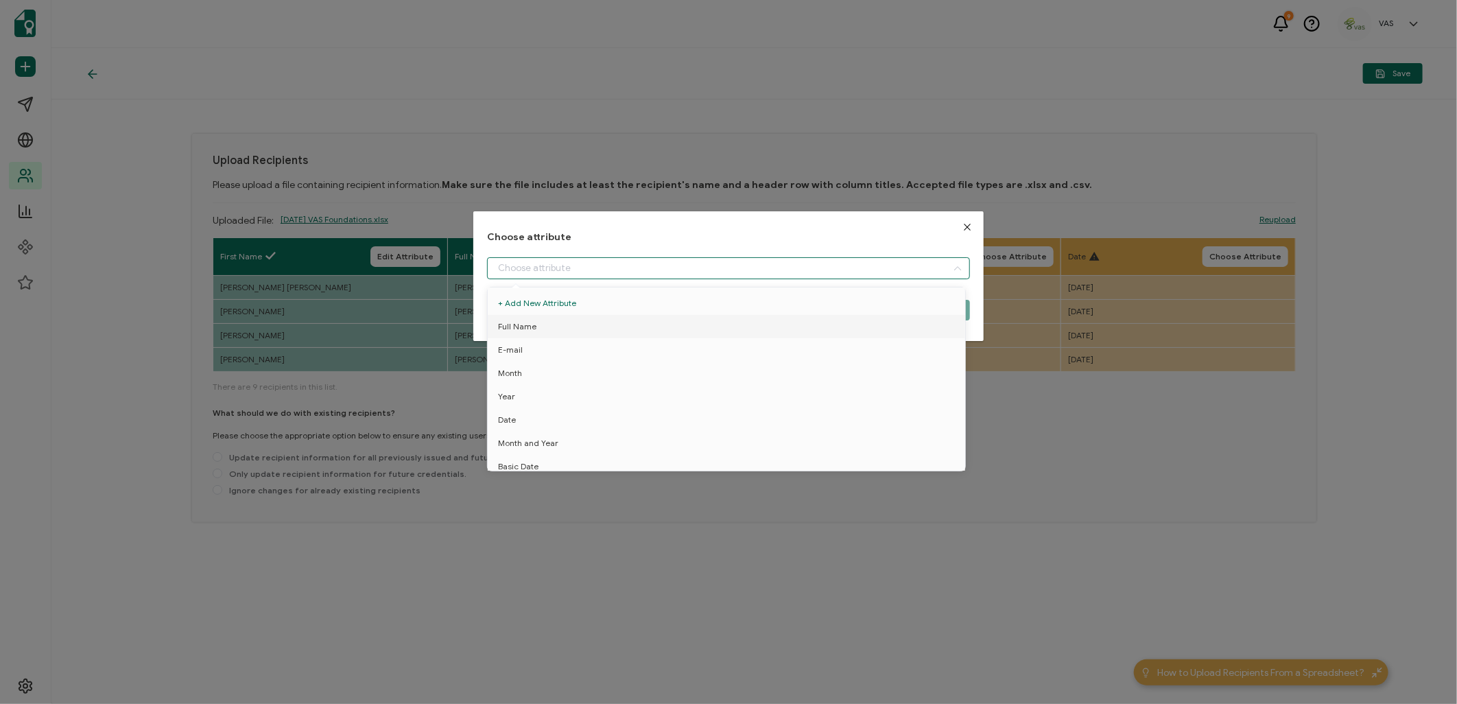
click at [927, 265] on input "dialog" at bounding box center [728, 268] width 482 height 22
click at [600, 344] on li "E-mail" at bounding box center [728, 349] width 489 height 23
type input "E-mail"
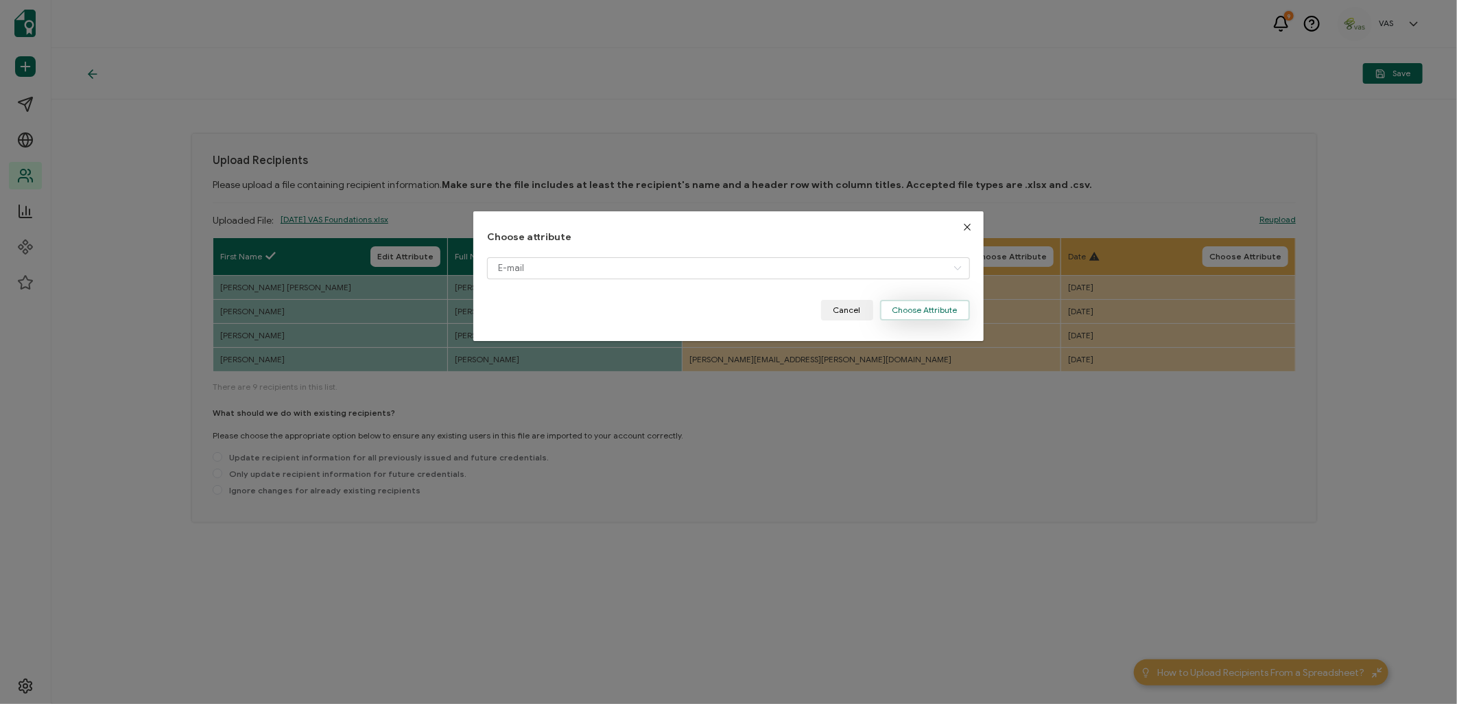
click at [931, 304] on button "Choose Attribute" at bounding box center [925, 310] width 90 height 21
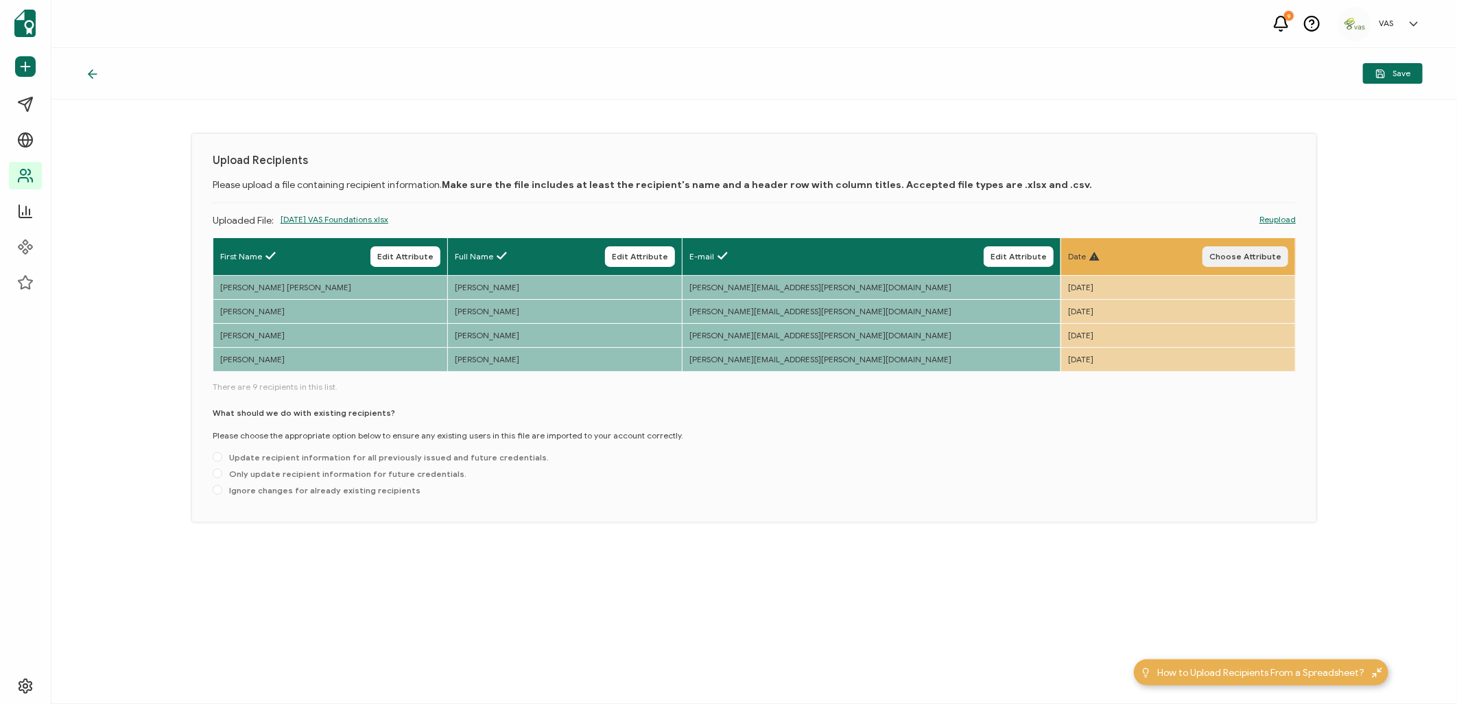
click at [1261, 252] on span "Choose Attribute" at bounding box center [1245, 256] width 72 height 8
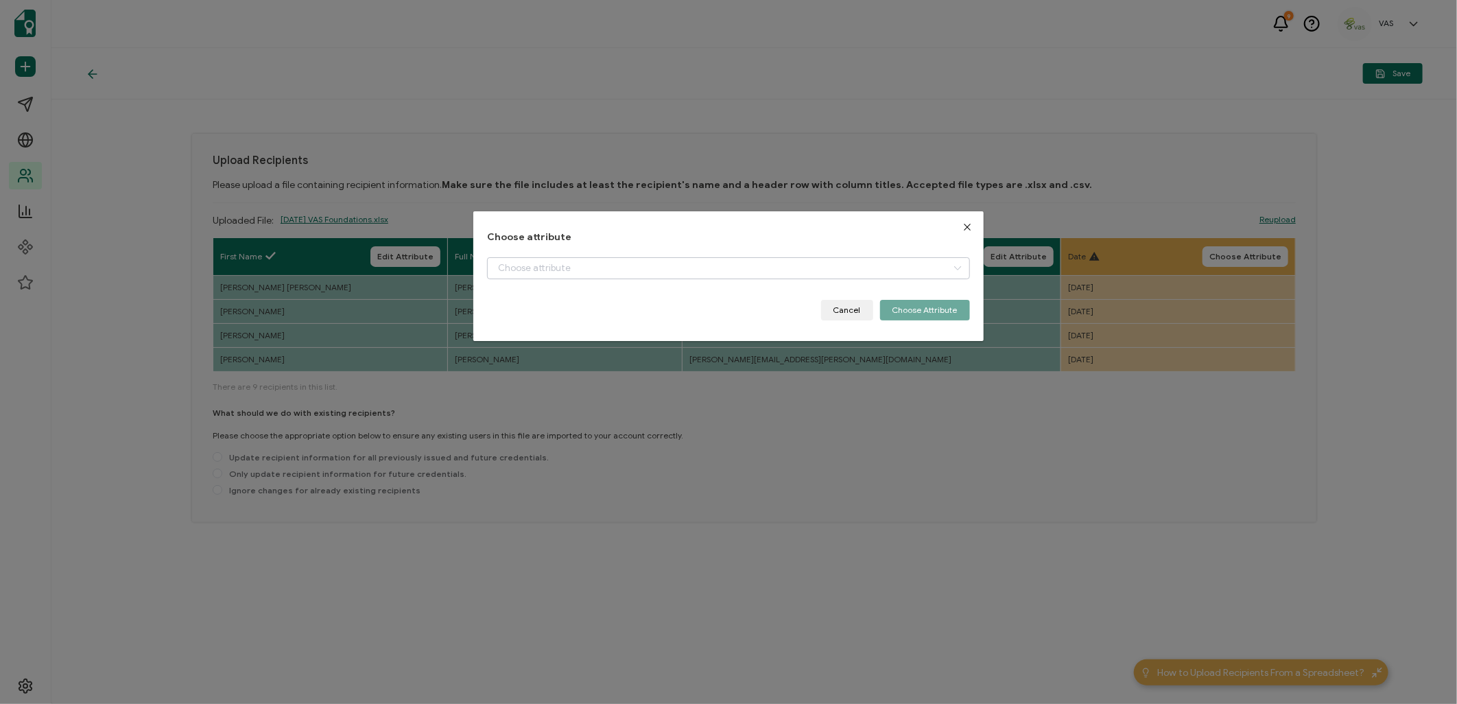
click at [922, 258] on div "Choose attribute Cancel Choose Attribute" at bounding box center [728, 276] width 482 height 88
click at [918, 265] on input "dialog" at bounding box center [728, 268] width 482 height 22
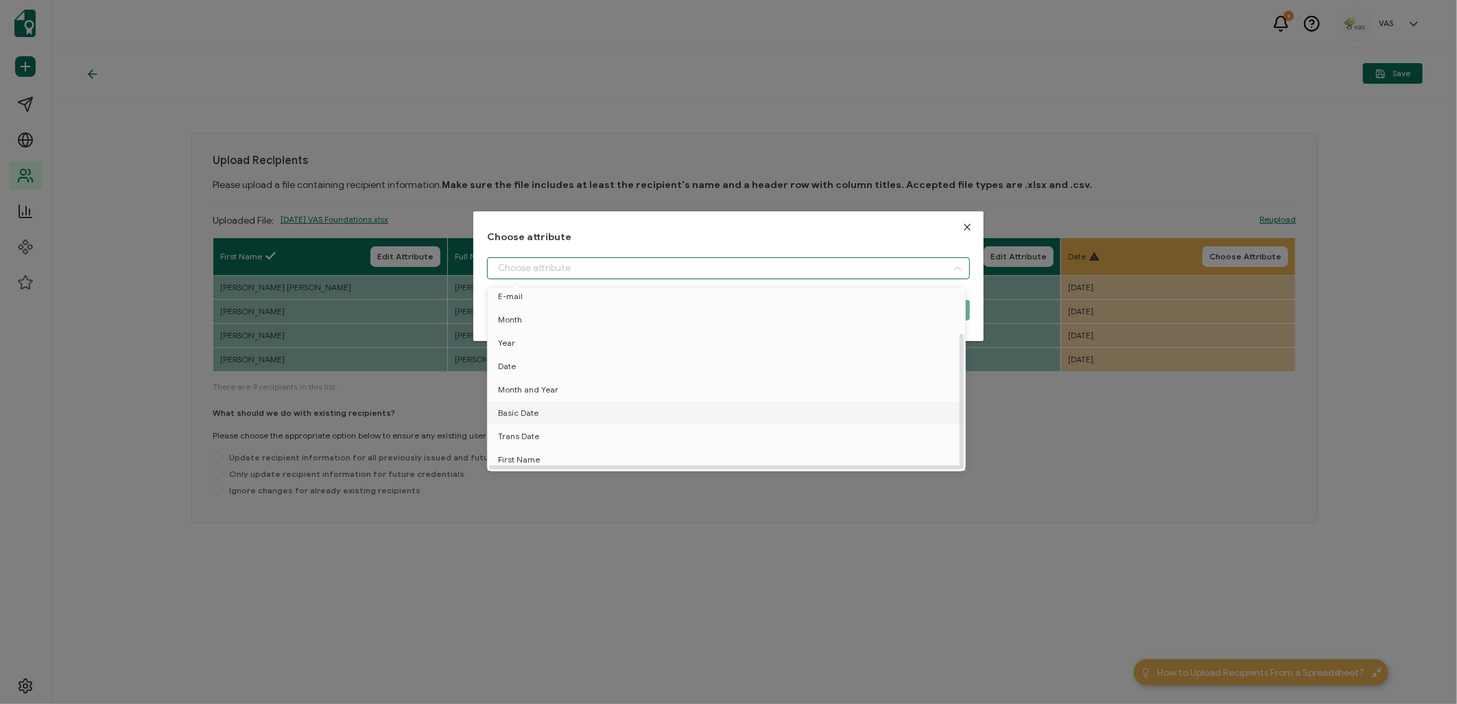
click at [613, 405] on li "Basic Date" at bounding box center [728, 412] width 489 height 23
type input "Basic Date"
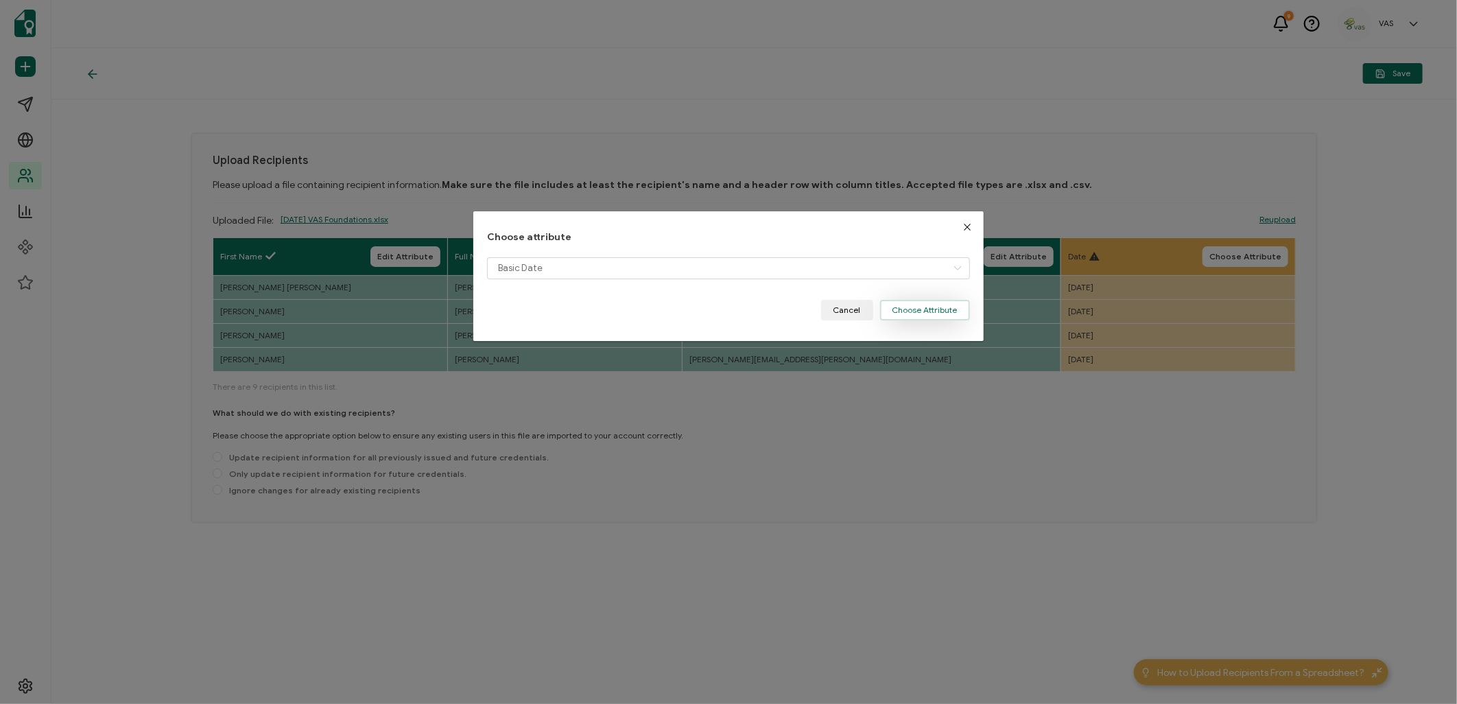
click at [916, 311] on button "Choose Attribute" at bounding box center [925, 310] width 90 height 21
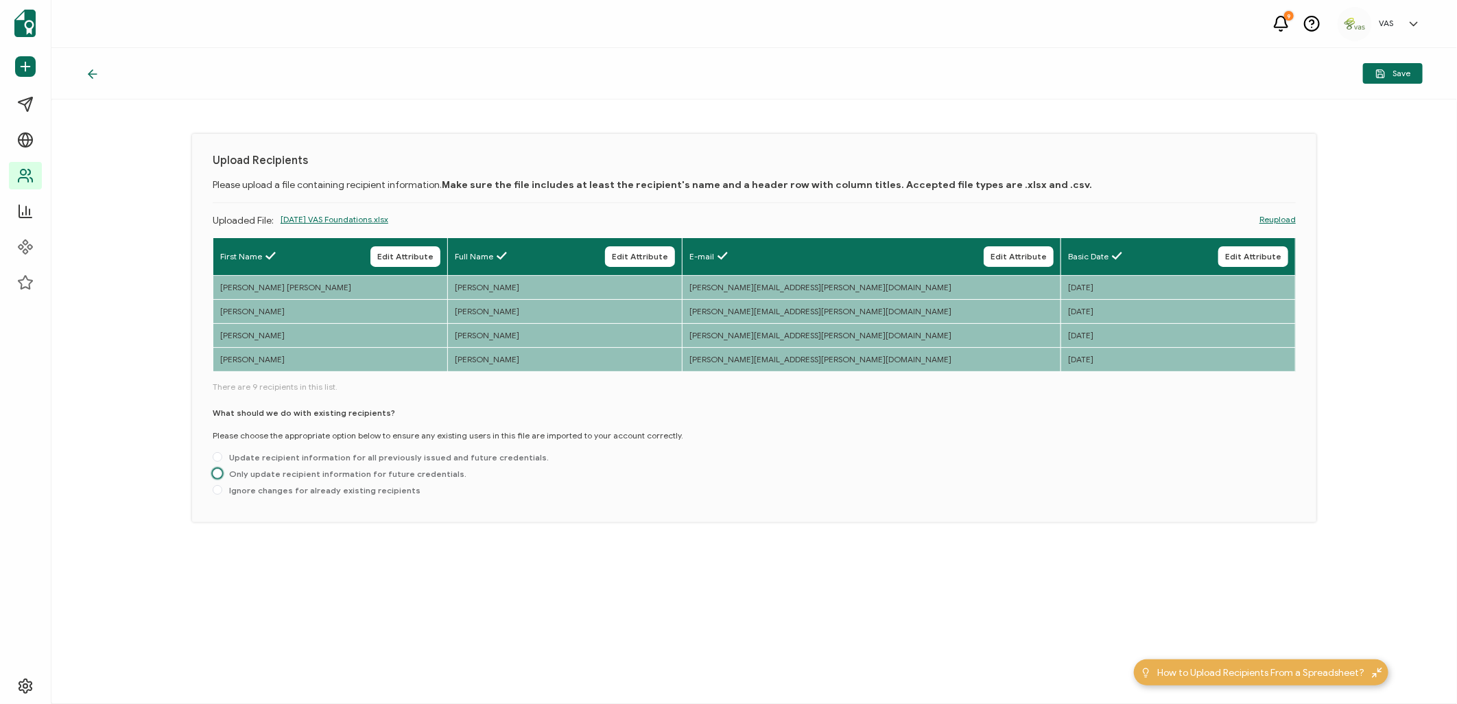
click at [251, 470] on span "Only update recipient information for future credentials." at bounding box center [344, 473] width 244 height 10
click at [222, 470] on input "Only update recipient information for future credentials." at bounding box center [218, 473] width 10 height 11
radio input "true"
click at [1404, 72] on span "Save" at bounding box center [1392, 74] width 35 height 10
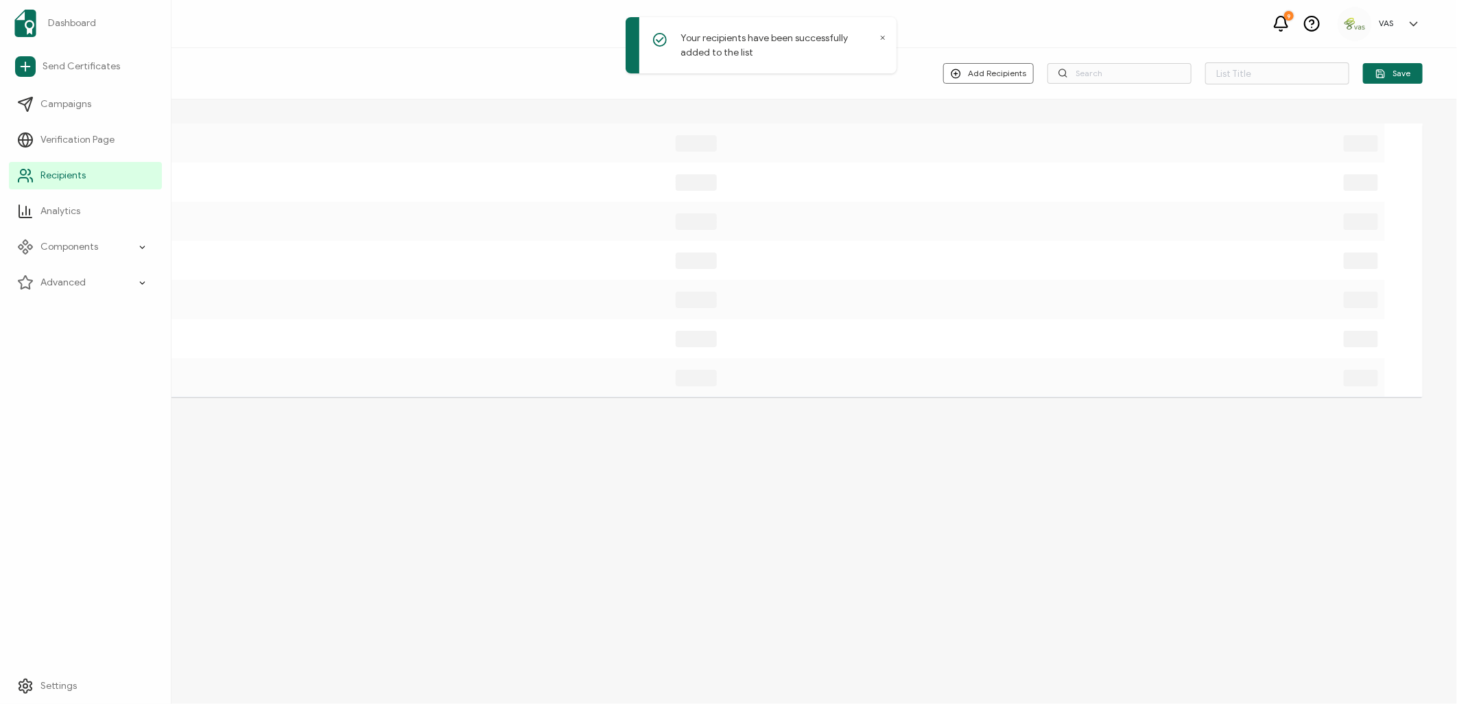
type input "List 22"
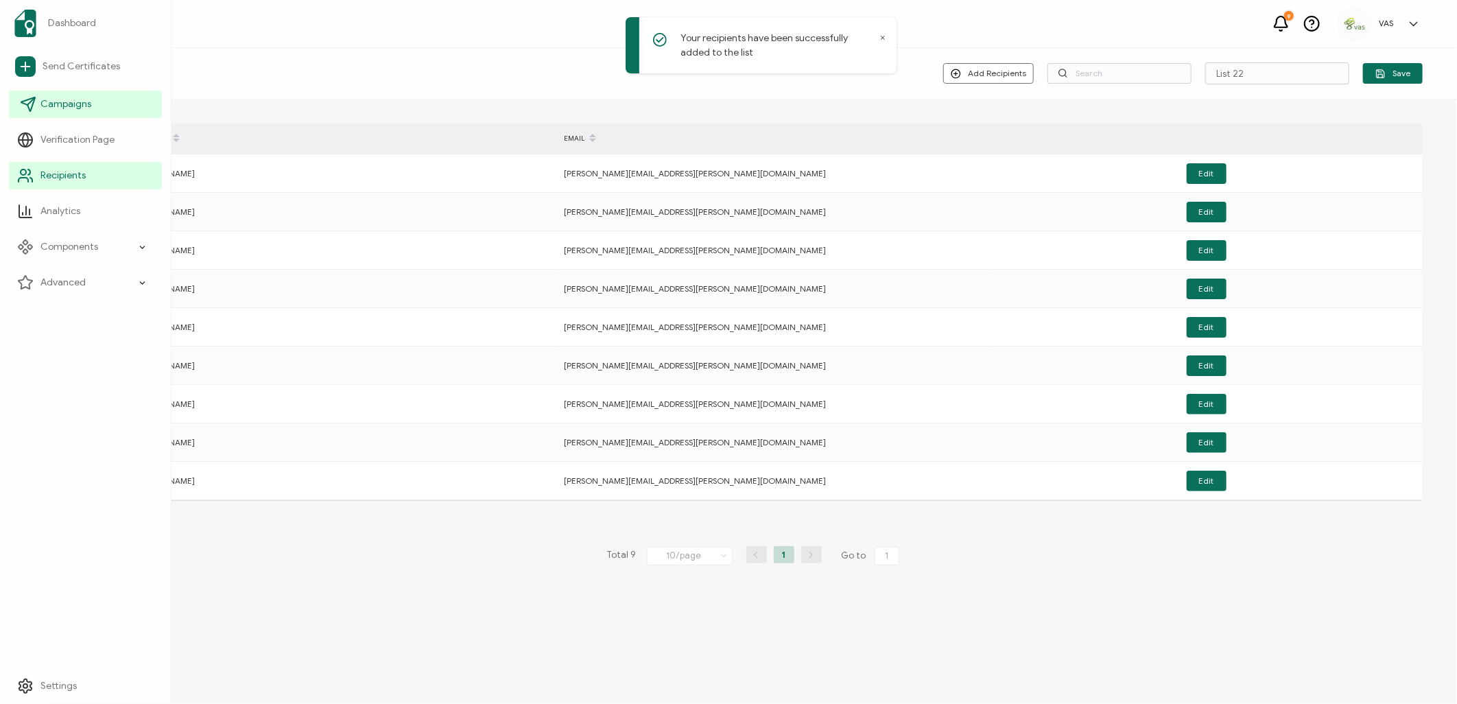
click at [66, 105] on span "Campaigns" at bounding box center [65, 104] width 51 height 14
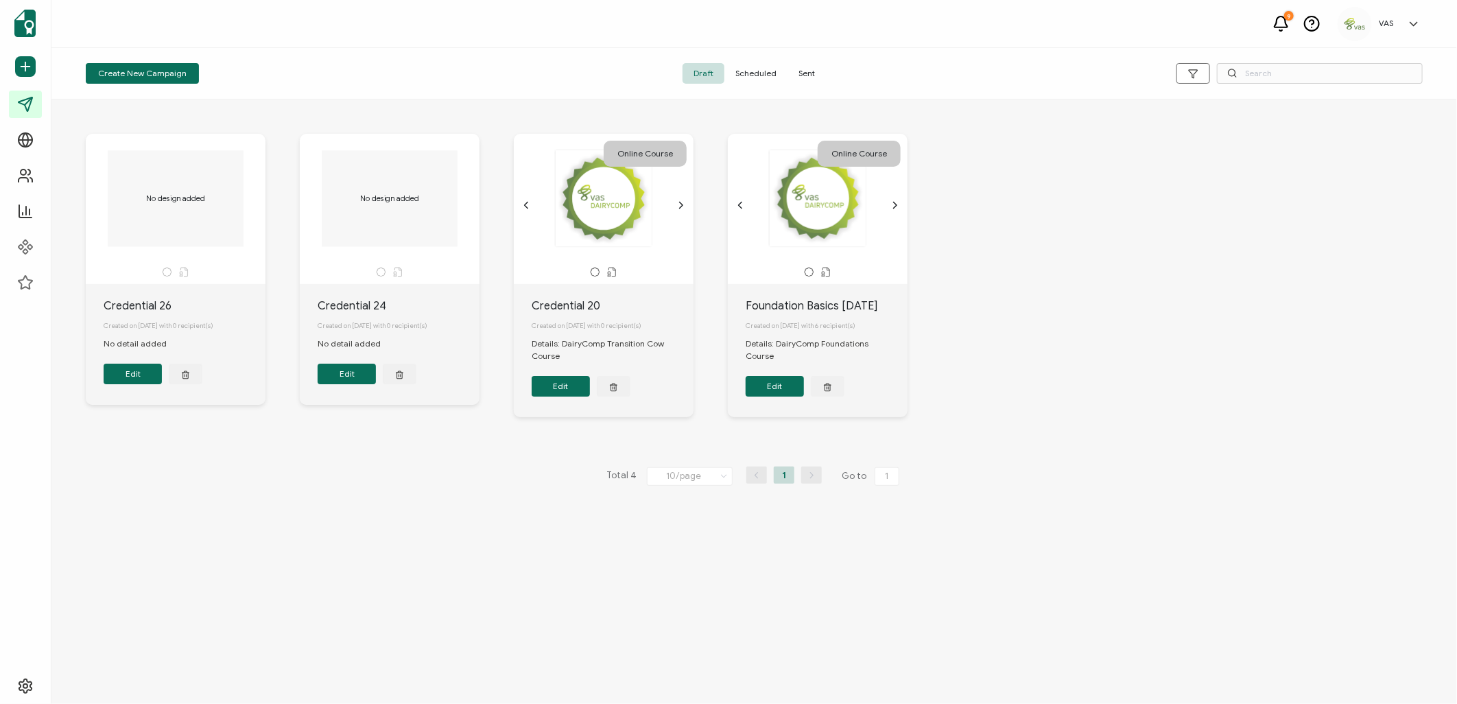
click at [811, 69] on span "Sent" at bounding box center [806, 73] width 38 height 21
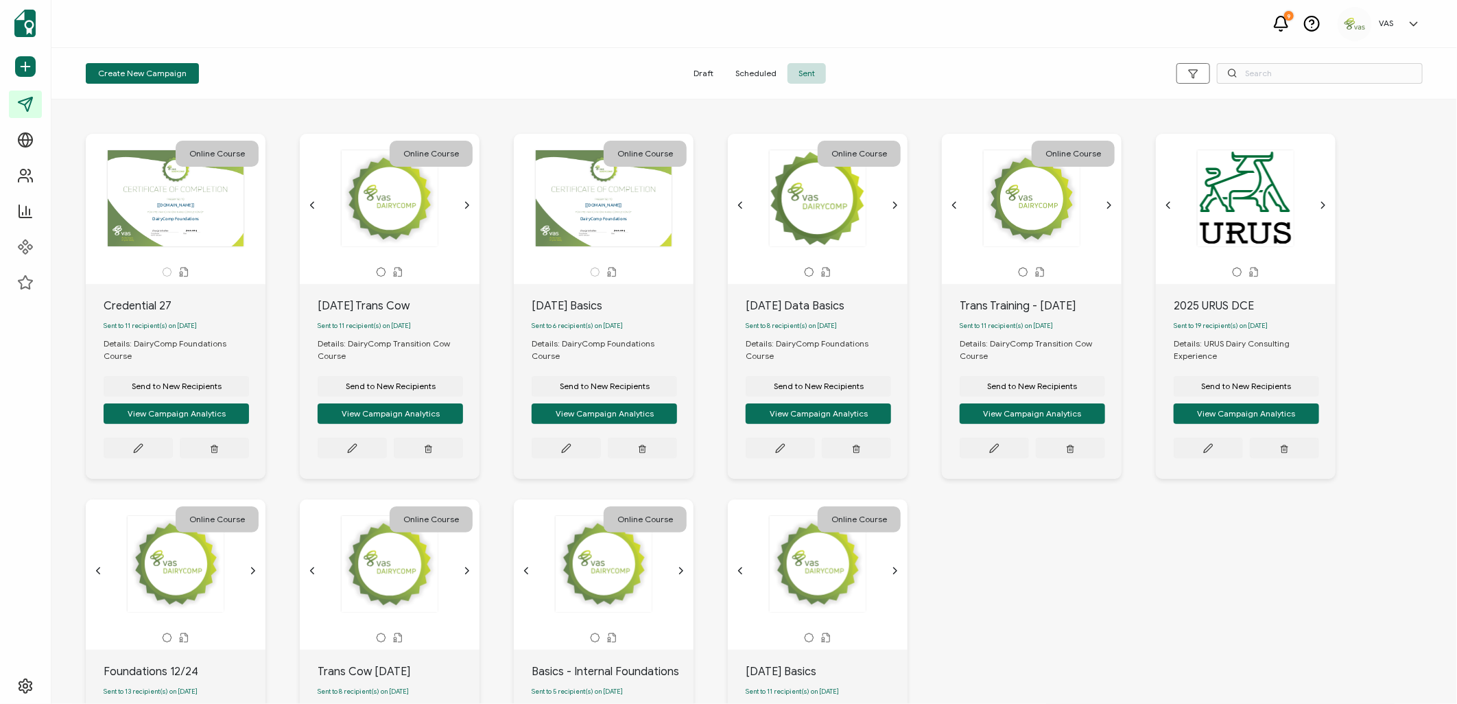
click at [249, 376] on button "Send to New Recipients" at bounding box center [176, 386] width 145 height 21
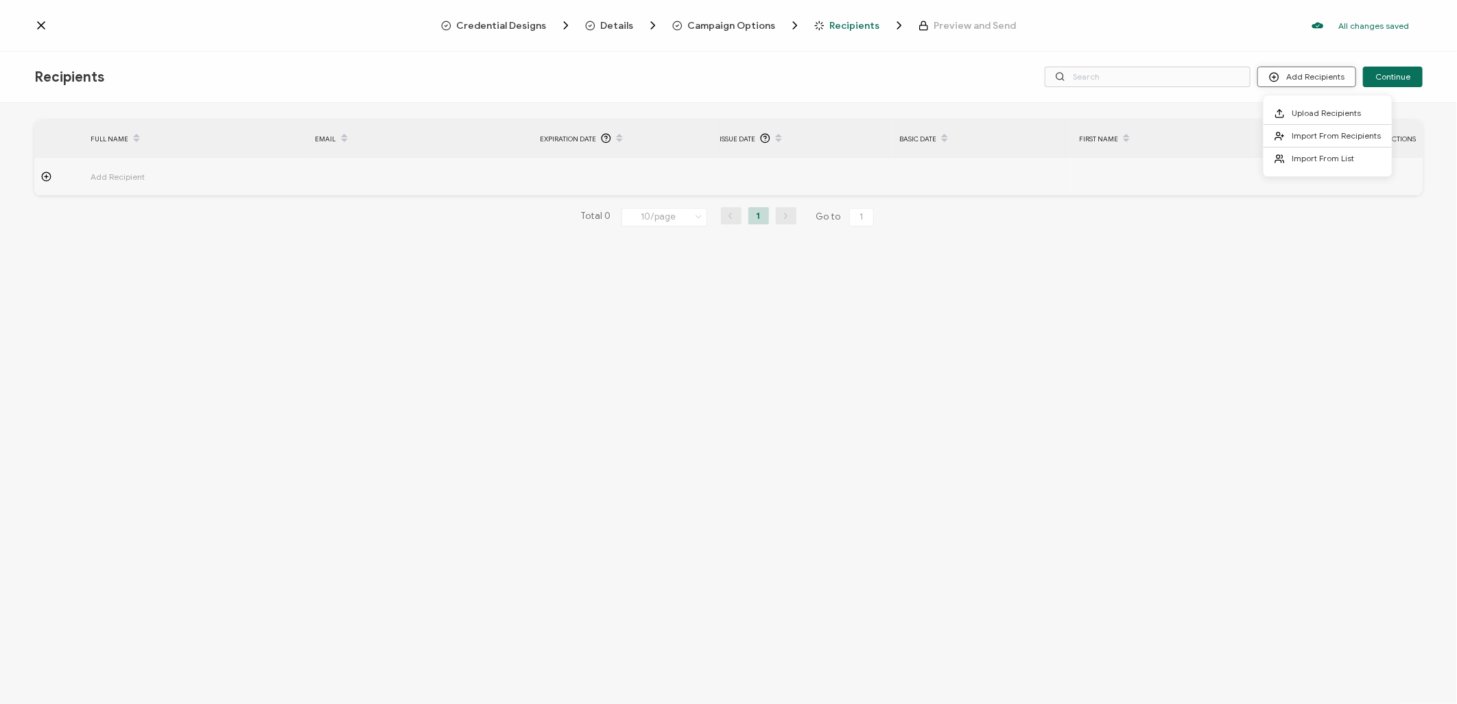
click at [1324, 73] on button "Add Recipients" at bounding box center [1306, 77] width 99 height 21
click at [1309, 154] on span "Import From List" at bounding box center [1322, 158] width 62 height 10
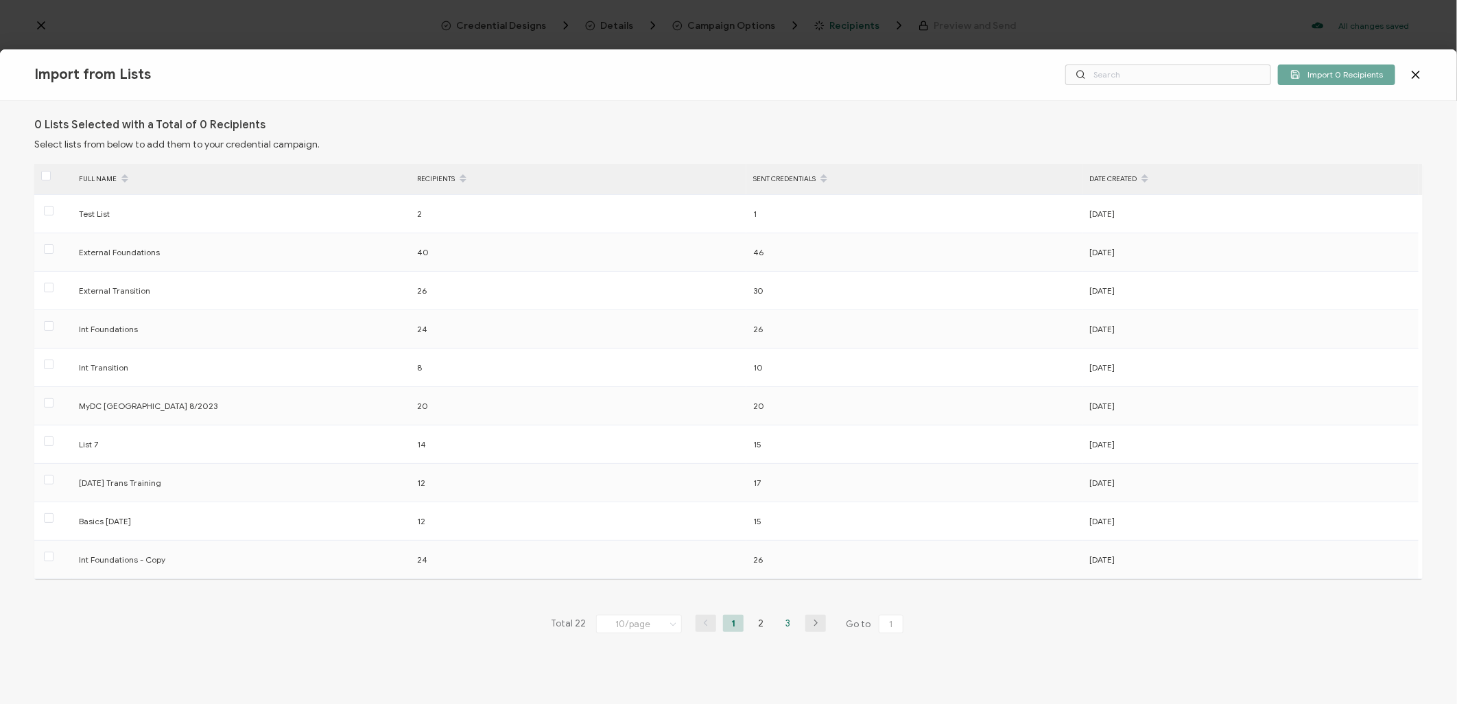
click at [780, 619] on li "3" at bounding box center [788, 622] width 21 height 17
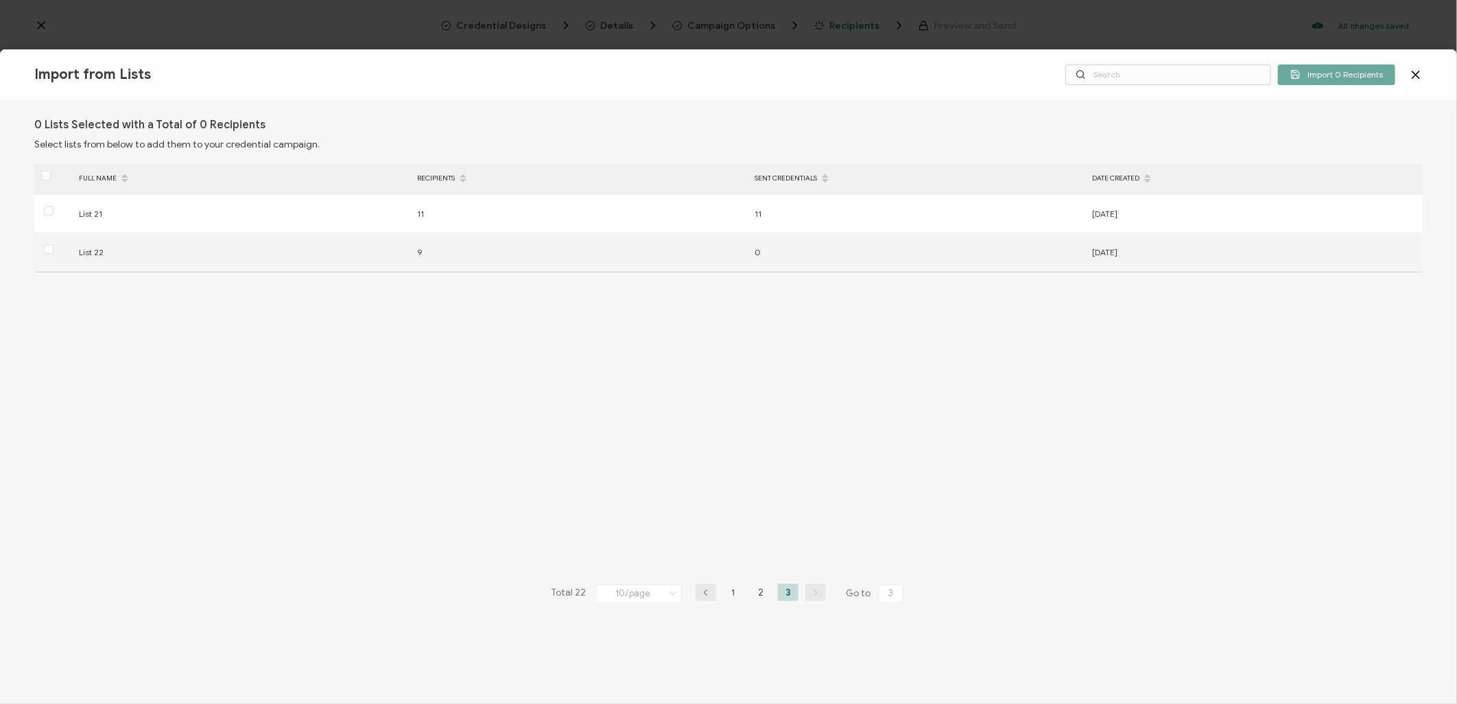
click at [48, 254] on span at bounding box center [49, 250] width 10 height 12
click at [53, 244] on input "checkbox" at bounding box center [53, 244] width 0 height 0
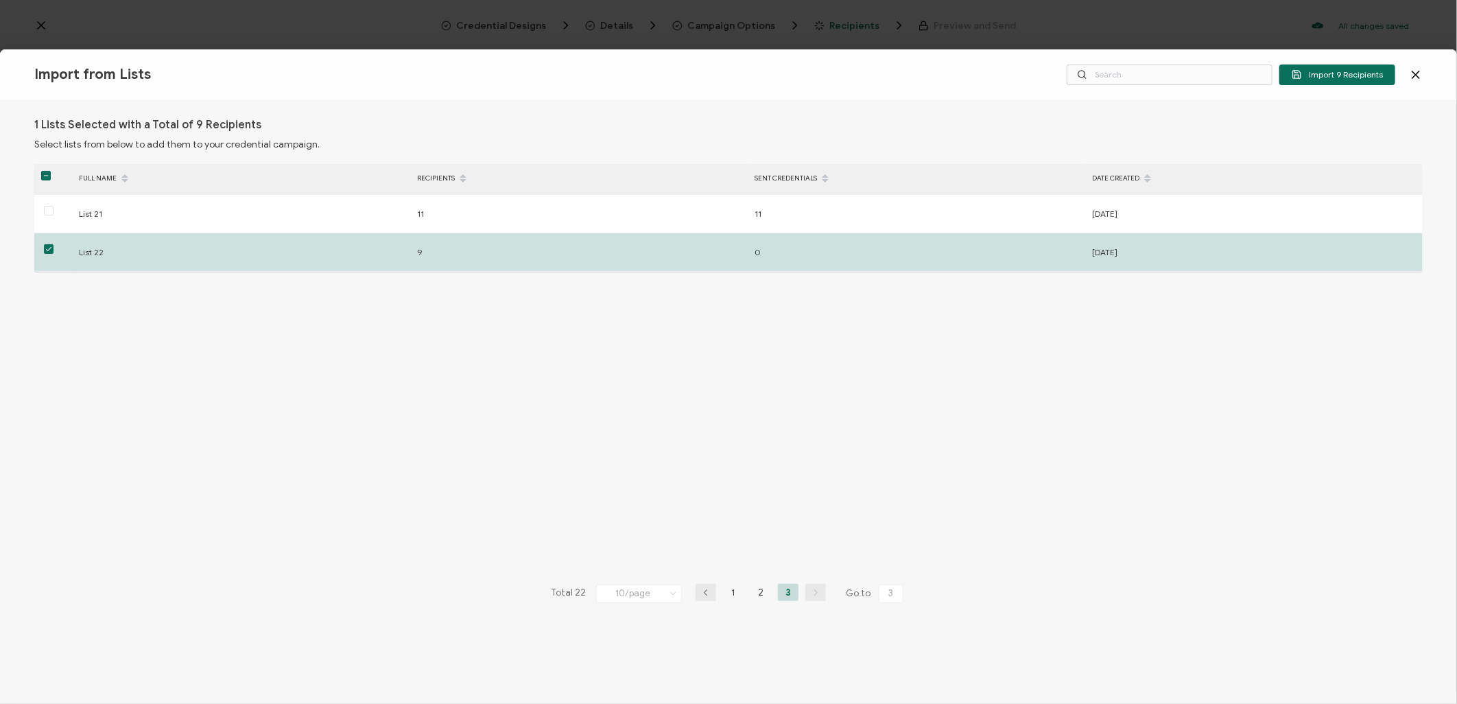
click at [1343, 73] on span "Import 9 Recipients" at bounding box center [1336, 74] width 91 height 10
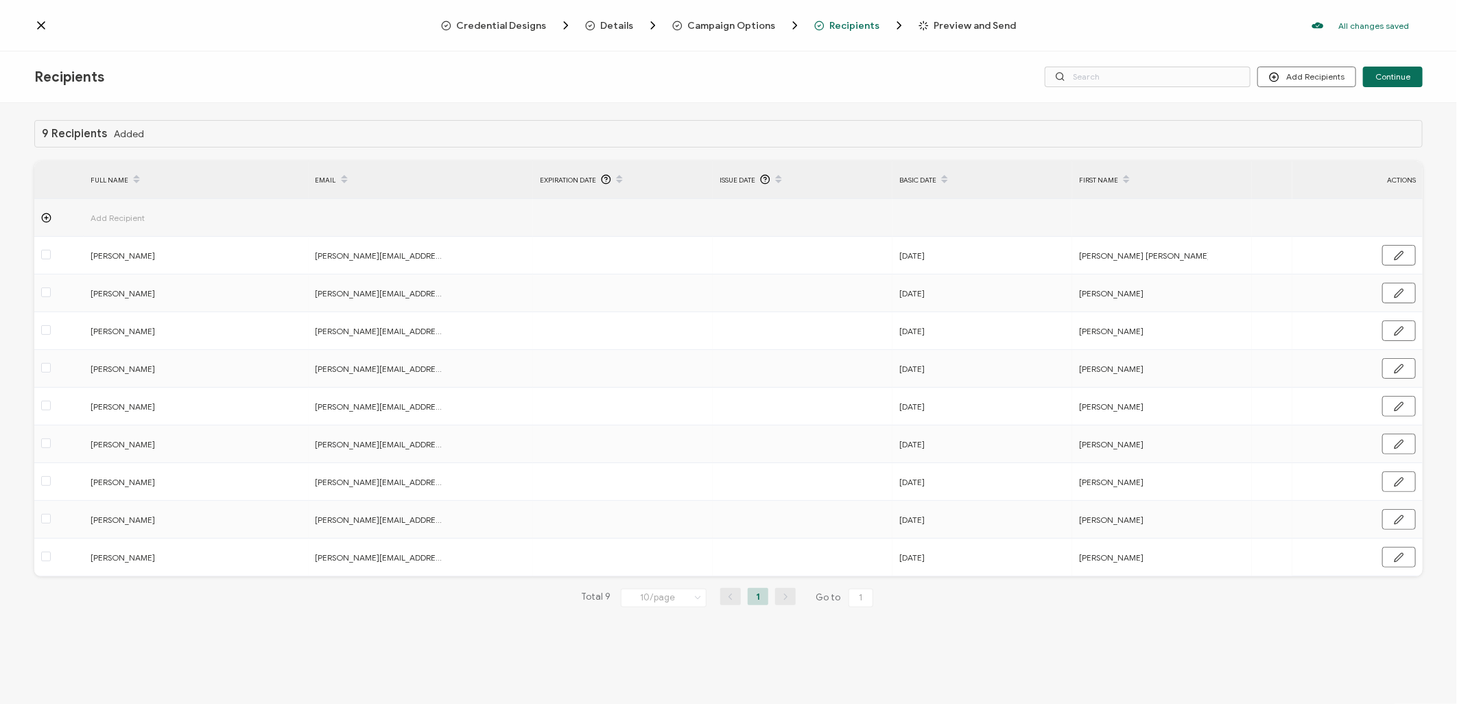
click at [739, 24] on span "Campaign Options" at bounding box center [732, 26] width 88 height 10
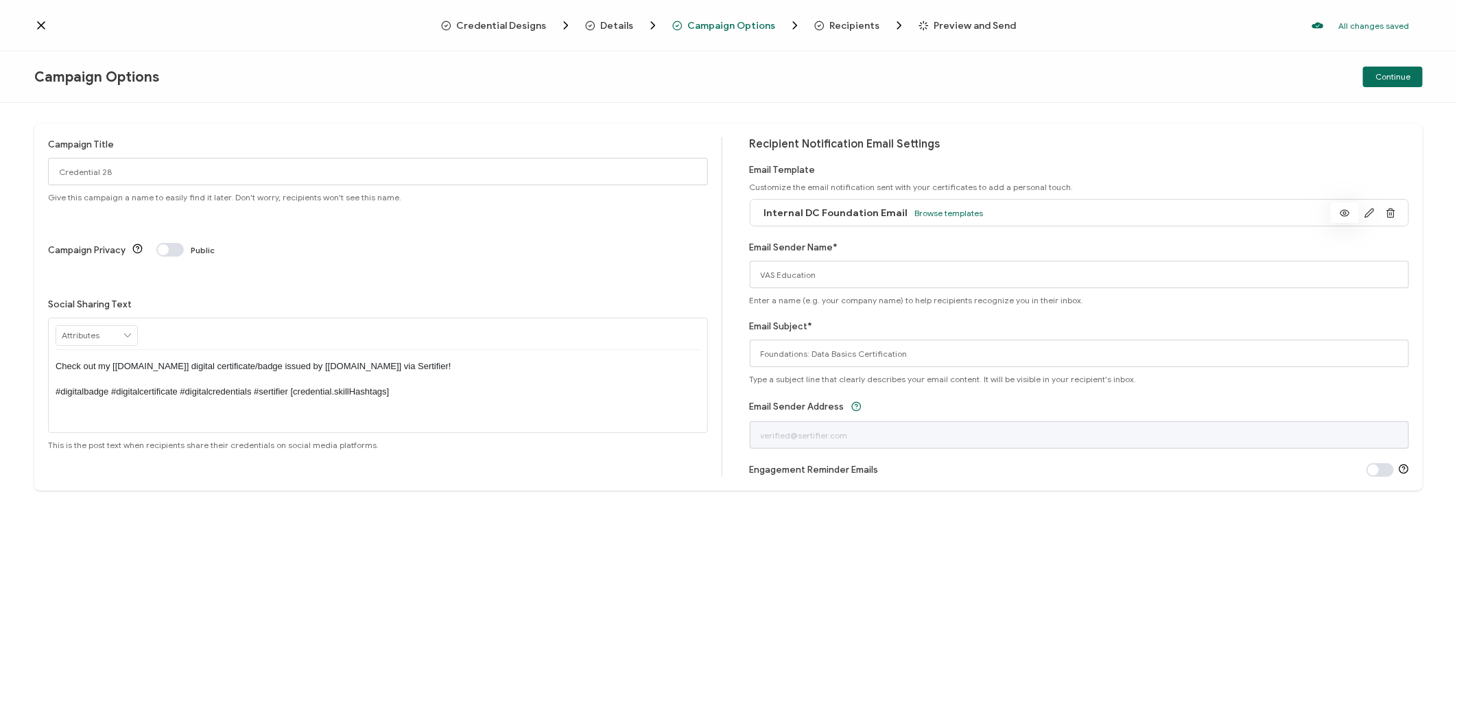
click at [1348, 213] on icon at bounding box center [1344, 213] width 9 height 6
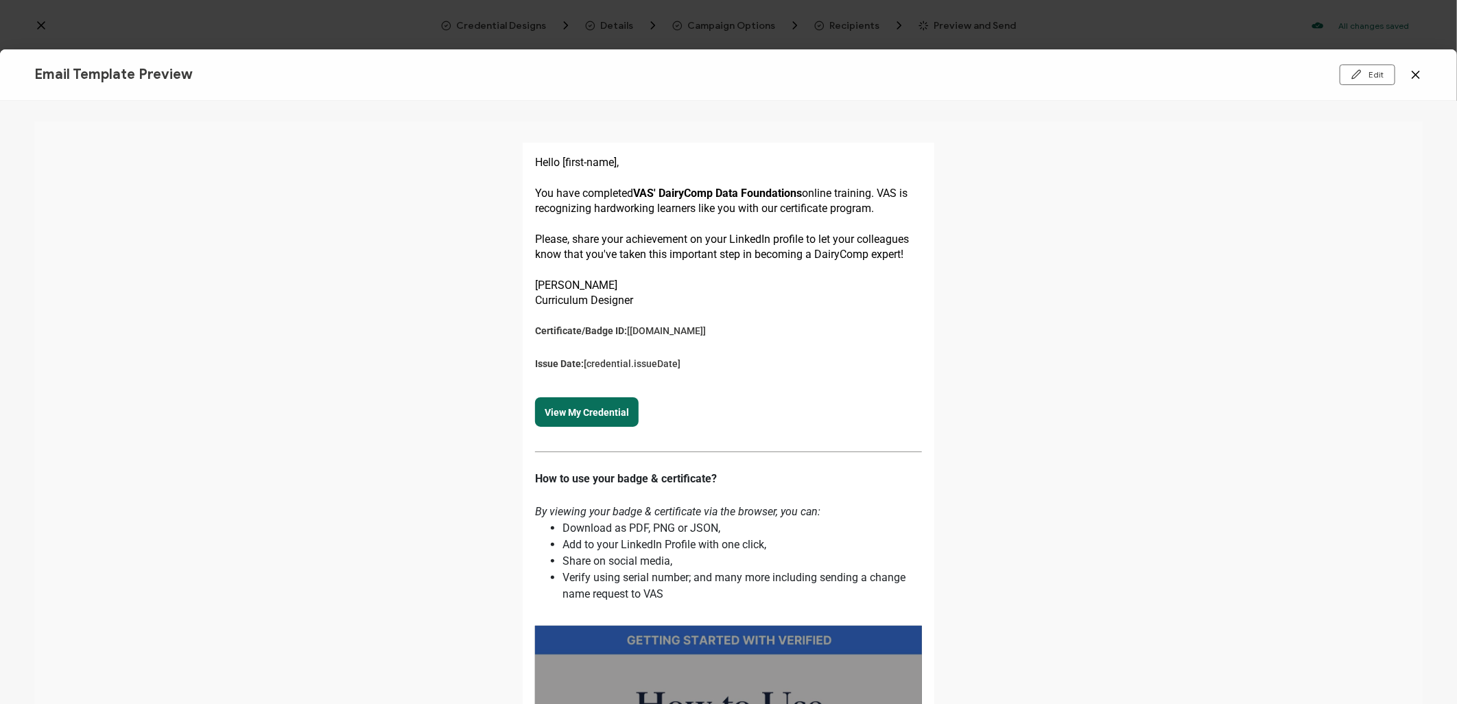
click at [1417, 73] on icon at bounding box center [1416, 75] width 14 height 14
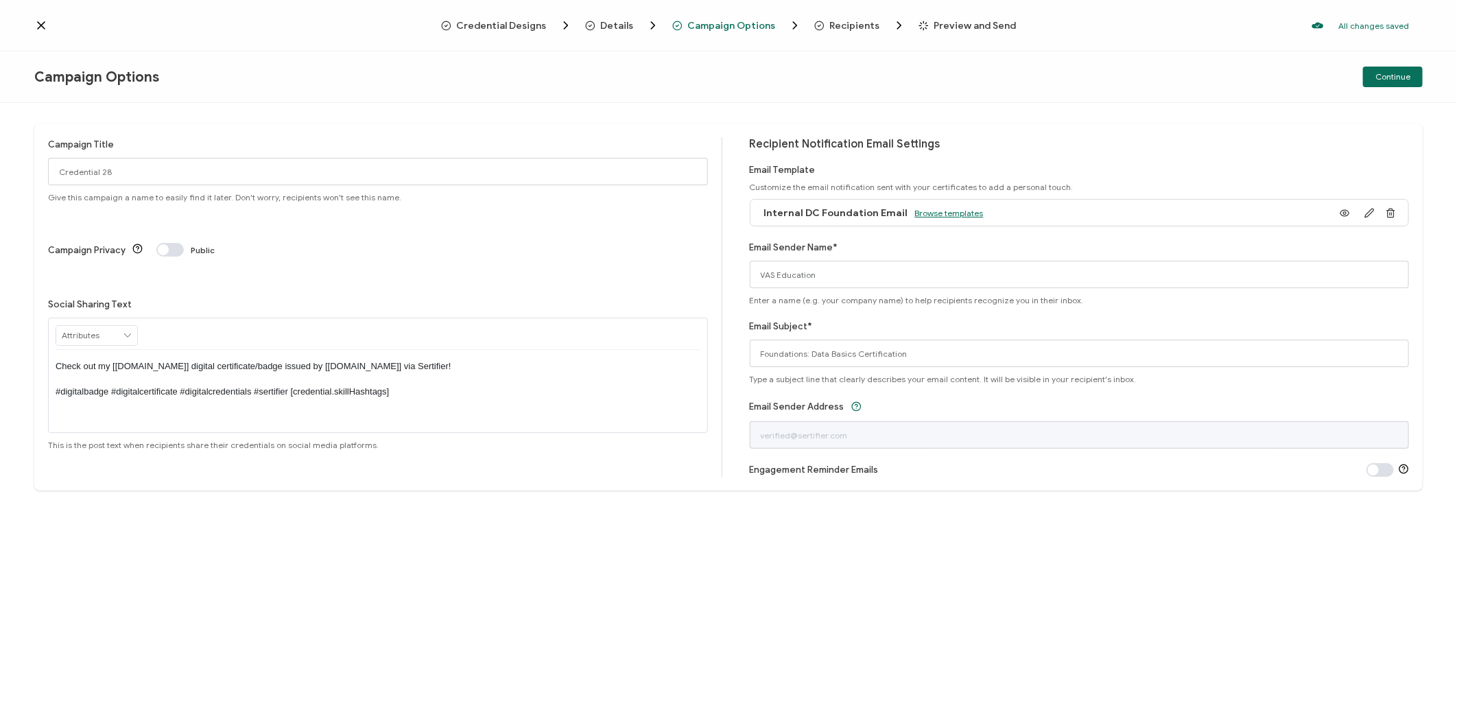
click at [941, 208] on span "Browse templates" at bounding box center [949, 213] width 69 height 10
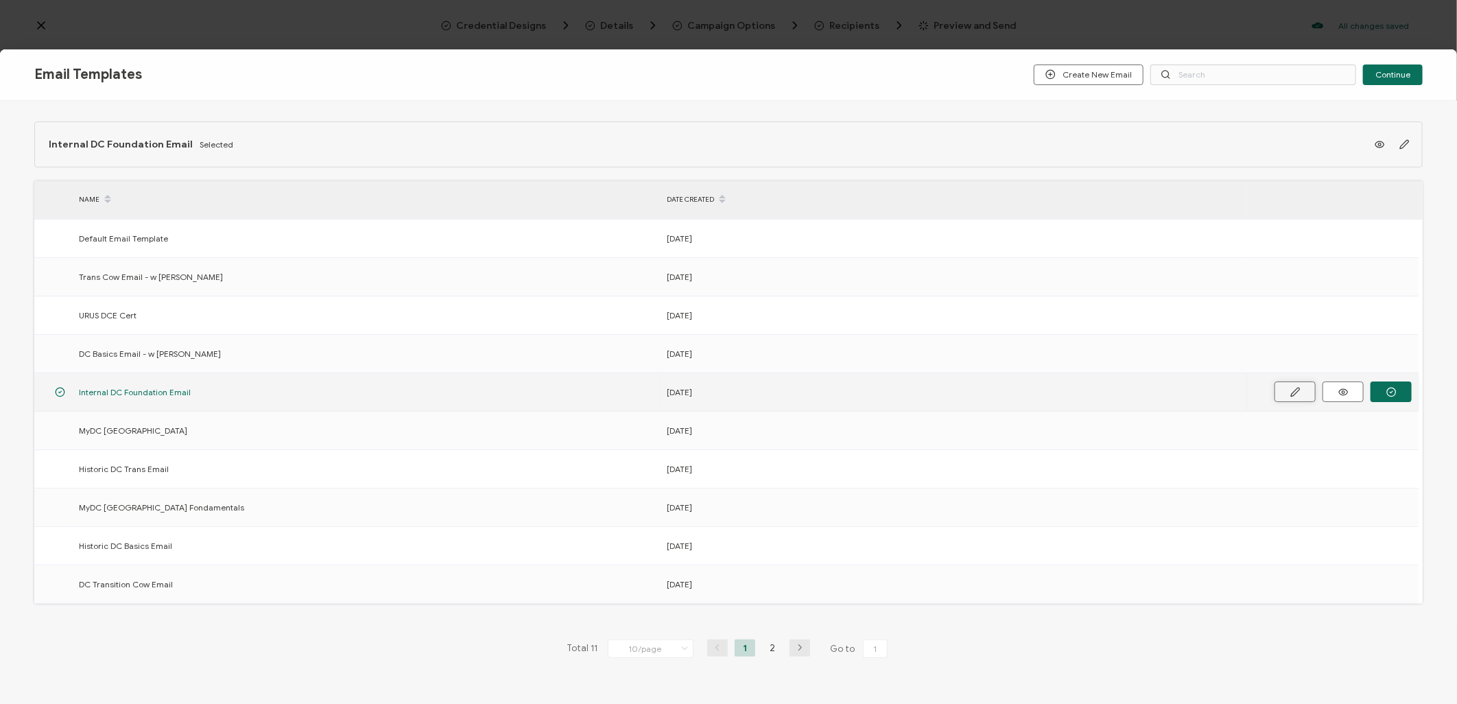
click at [1283, 388] on button at bounding box center [1294, 391] width 41 height 21
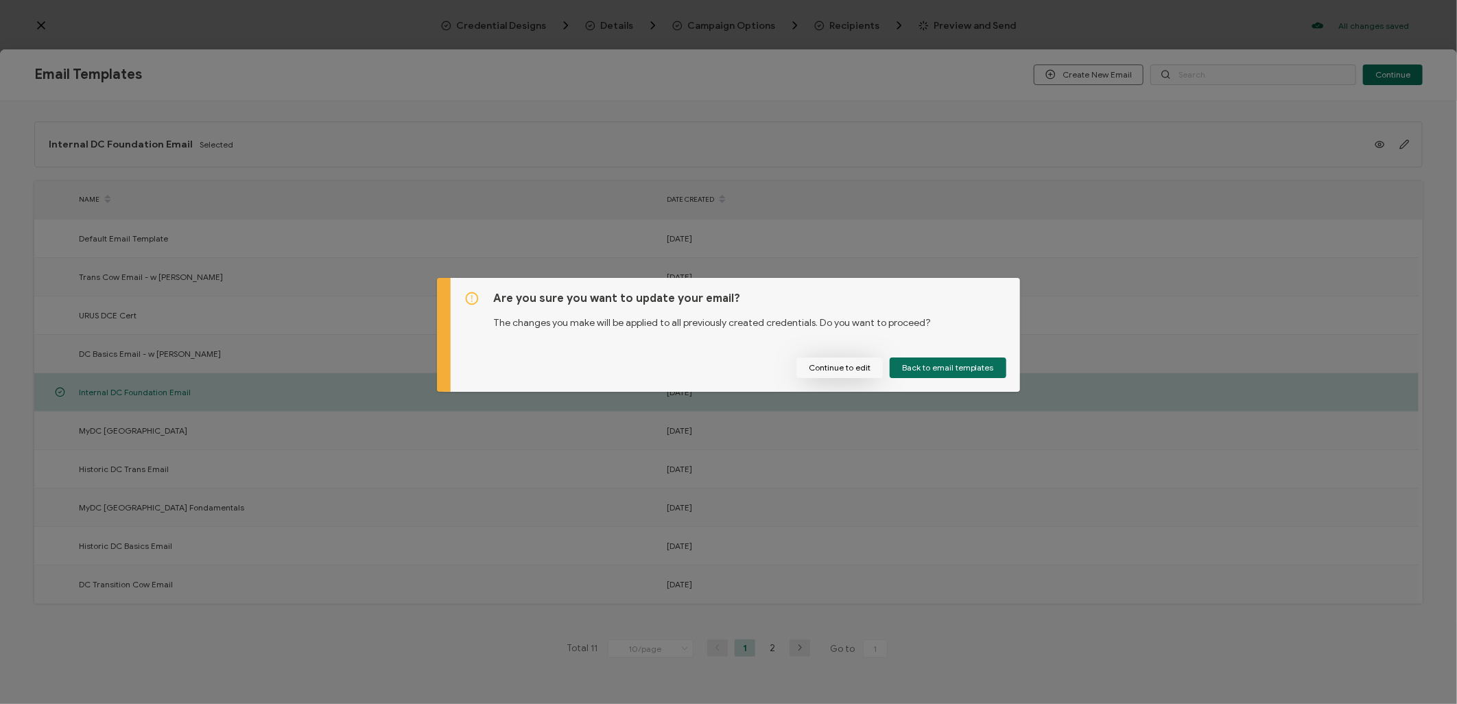
click at [839, 370] on button "Continue to edit" at bounding box center [839, 367] width 86 height 21
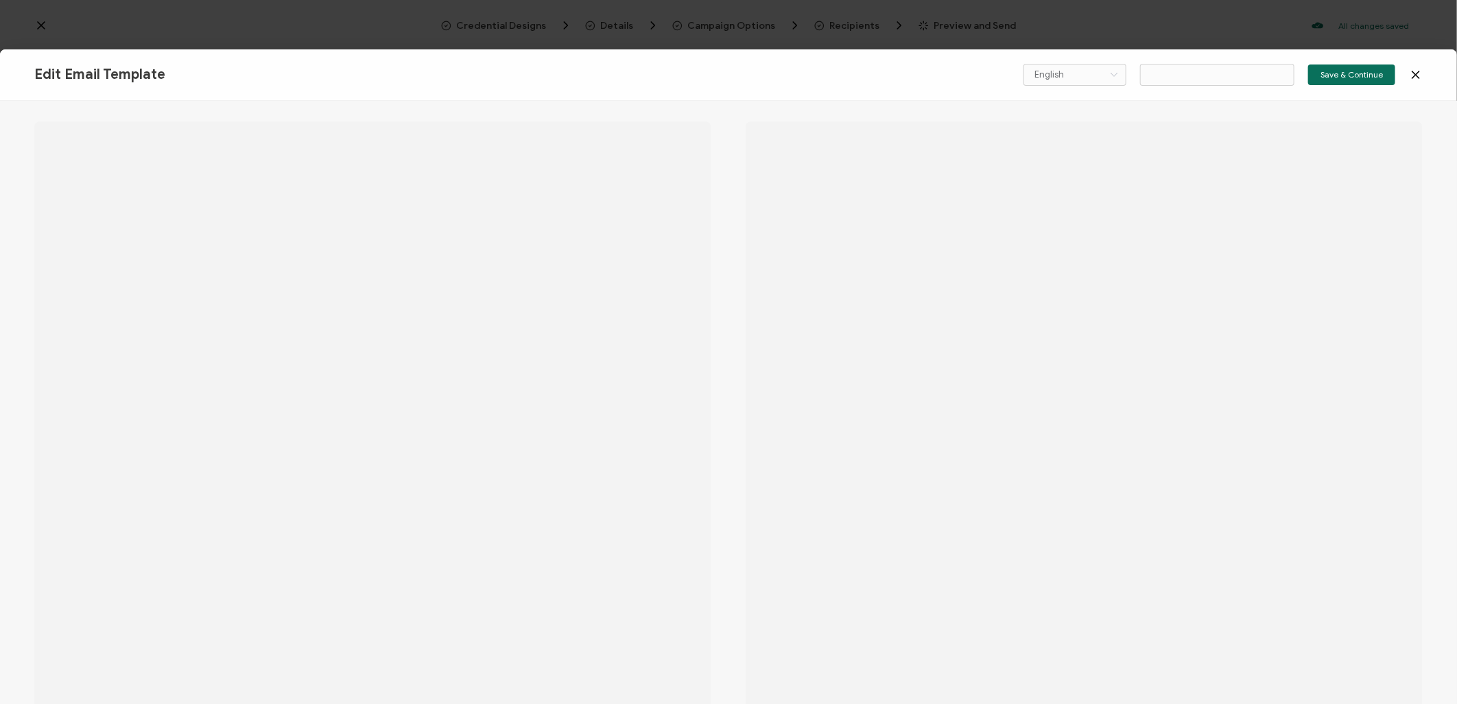
type input "Internal DC Foundation Email"
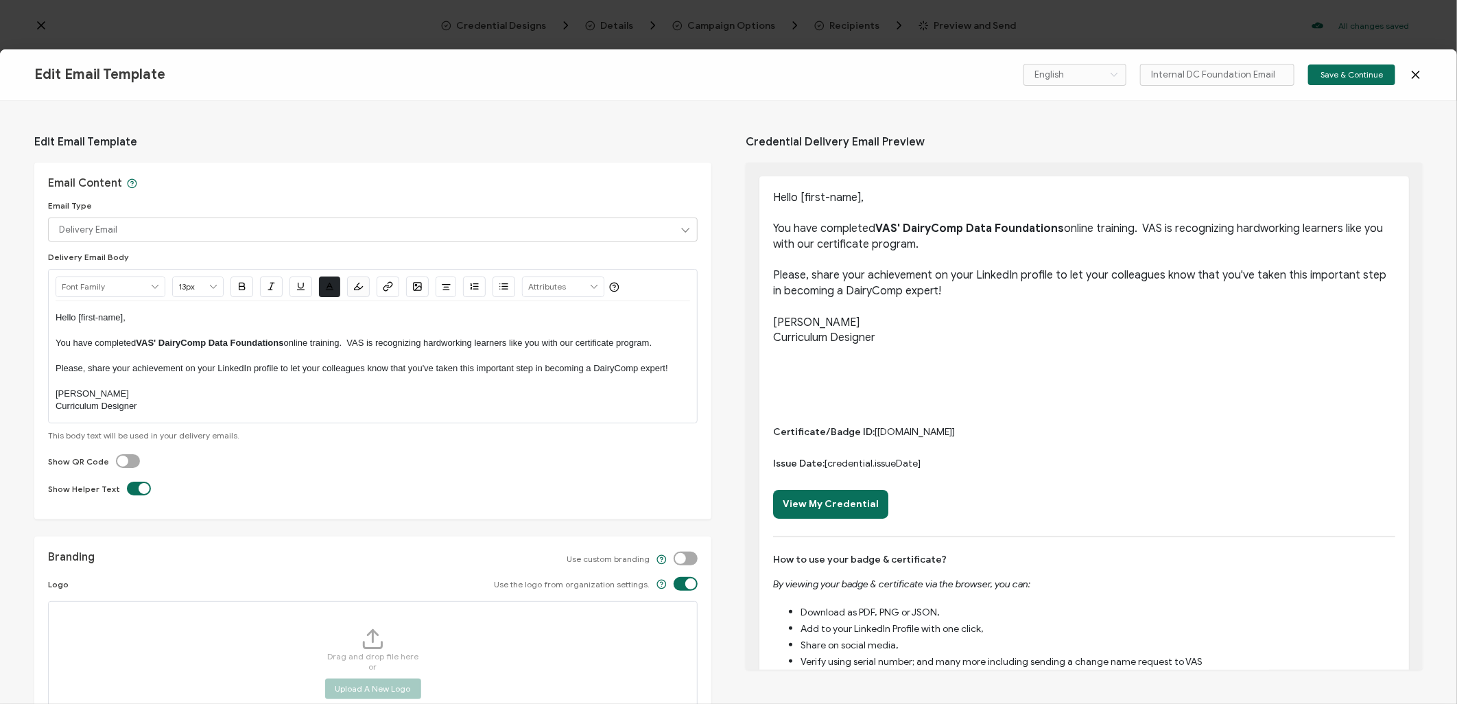
click at [110, 382] on p at bounding box center [373, 380] width 634 height 12
click at [124, 392] on p "[PERSON_NAME]" at bounding box center [373, 393] width 634 height 12
drag, startPoint x: 71, startPoint y: 392, endPoint x: 40, endPoint y: 394, distance: 30.9
click at [40, 394] on div "Email Content Email Type Delivery Email Delivery Email Expiration Email Update …" at bounding box center [372, 341] width 677 height 357
click at [361, 373] on p "Please, share your achievement on your LinkedIn profile to let your colleagues …" at bounding box center [373, 368] width 634 height 12
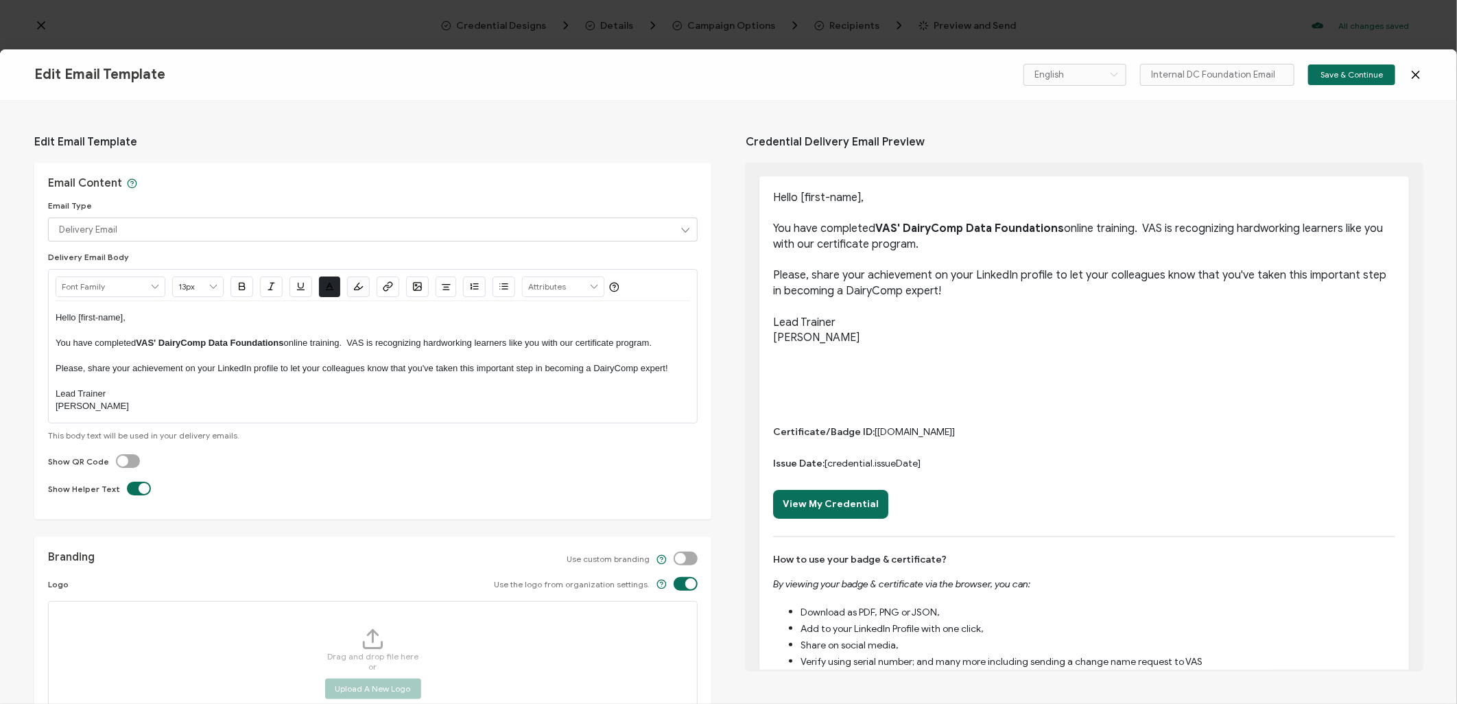
click at [350, 346] on p "You have completed VAS' DairyComp Data Foundations online training. VAS is reco…" at bounding box center [373, 343] width 634 height 12
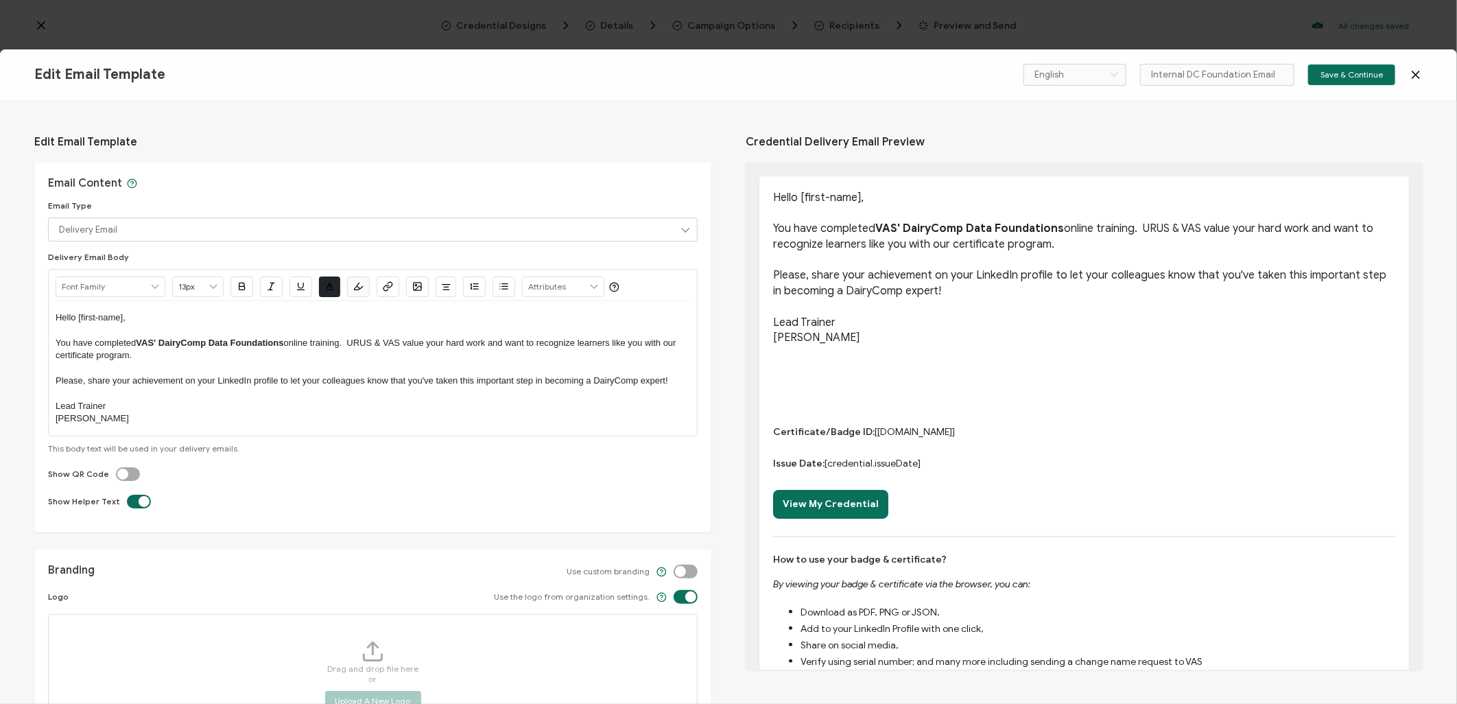
click at [317, 372] on p at bounding box center [373, 368] width 634 height 12
click at [1368, 65] on button "Save & Continue" at bounding box center [1351, 74] width 87 height 21
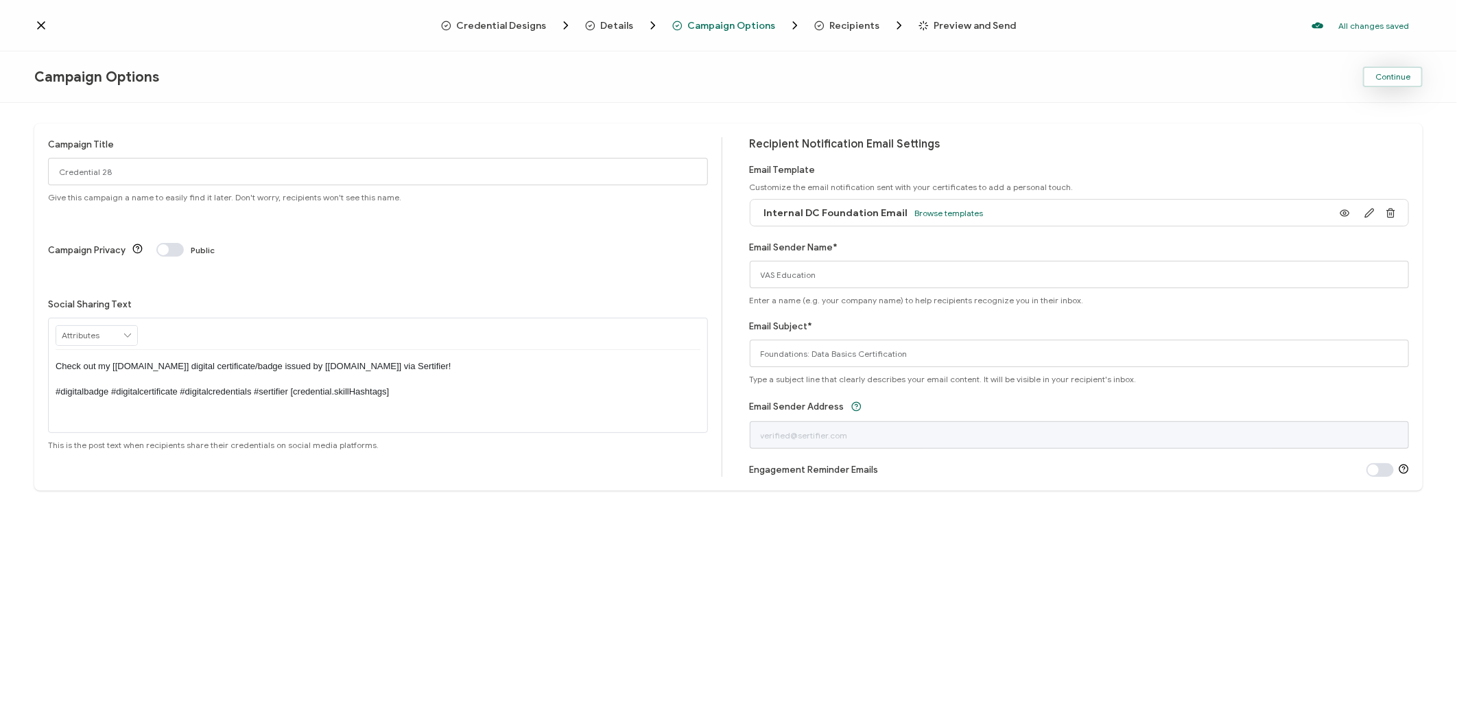
click at [1405, 77] on span "Continue" at bounding box center [1392, 77] width 35 height 8
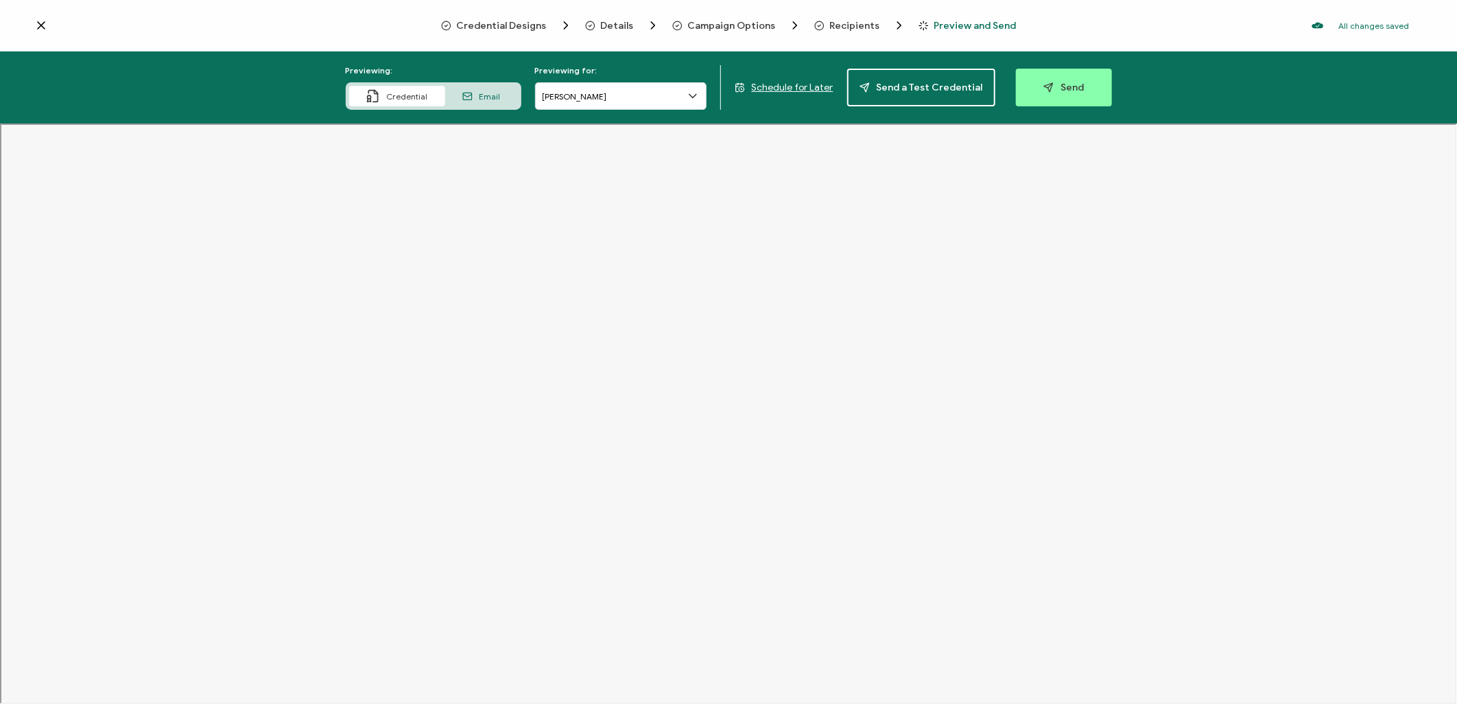
drag, startPoint x: 691, startPoint y: 115, endPoint x: 693, endPoint y: 106, distance: 9.1
click at [691, 115] on div "Previewing: Credential Email Previewing for: [PERSON_NAME] Schedule for Later S…" at bounding box center [728, 87] width 1457 height 72
click at [690, 98] on icon at bounding box center [693, 96] width 14 height 14
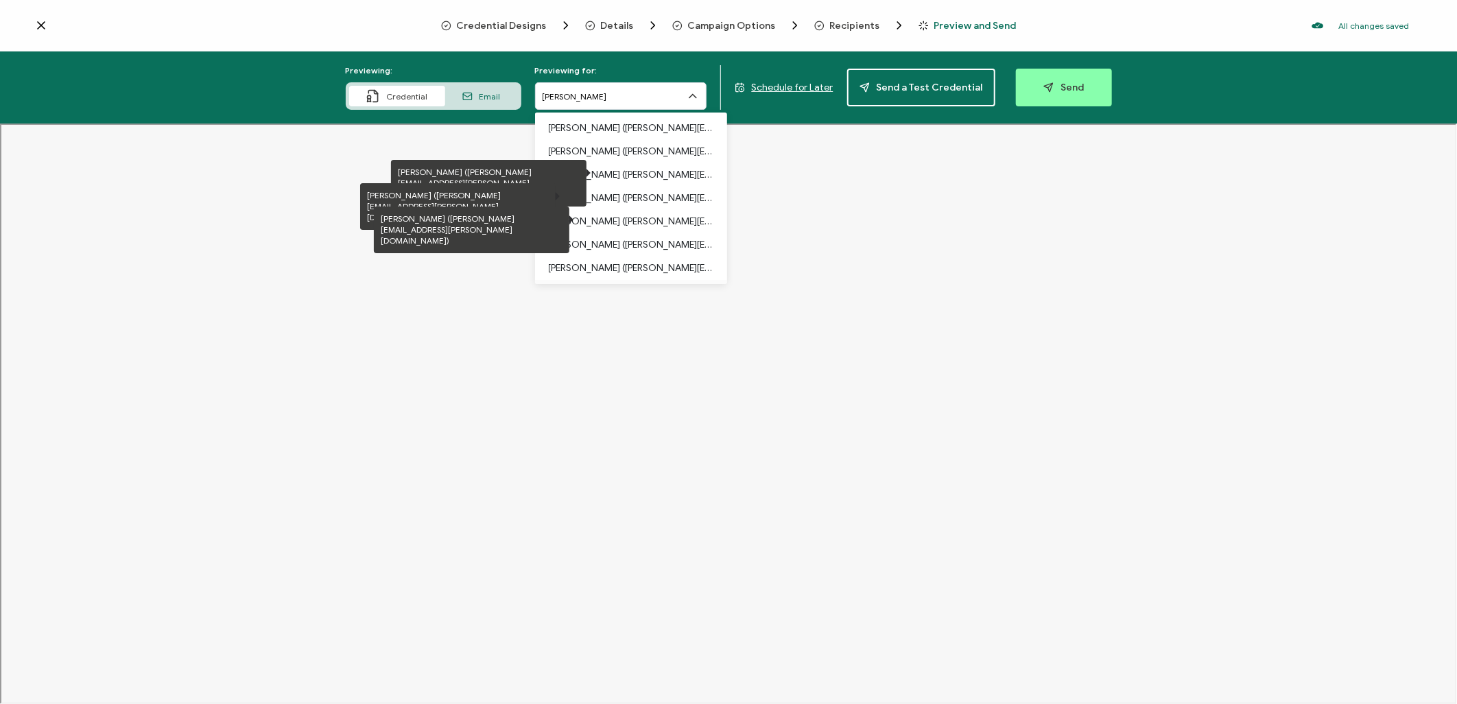
scroll to position [46, 0]
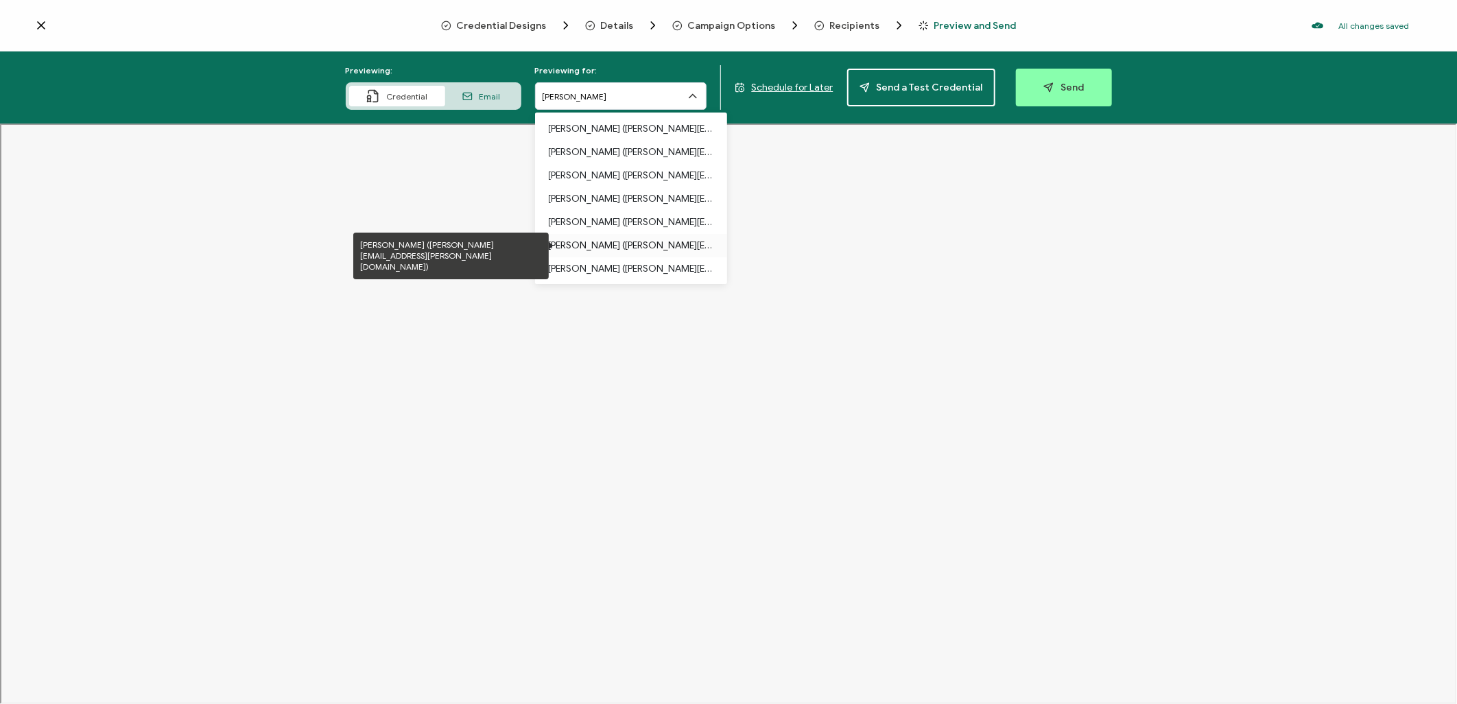
click at [628, 243] on p "[PERSON_NAME] ([PERSON_NAME][EMAIL_ADDRESS][PERSON_NAME][DOMAIN_NAME])" at bounding box center [631, 245] width 165 height 23
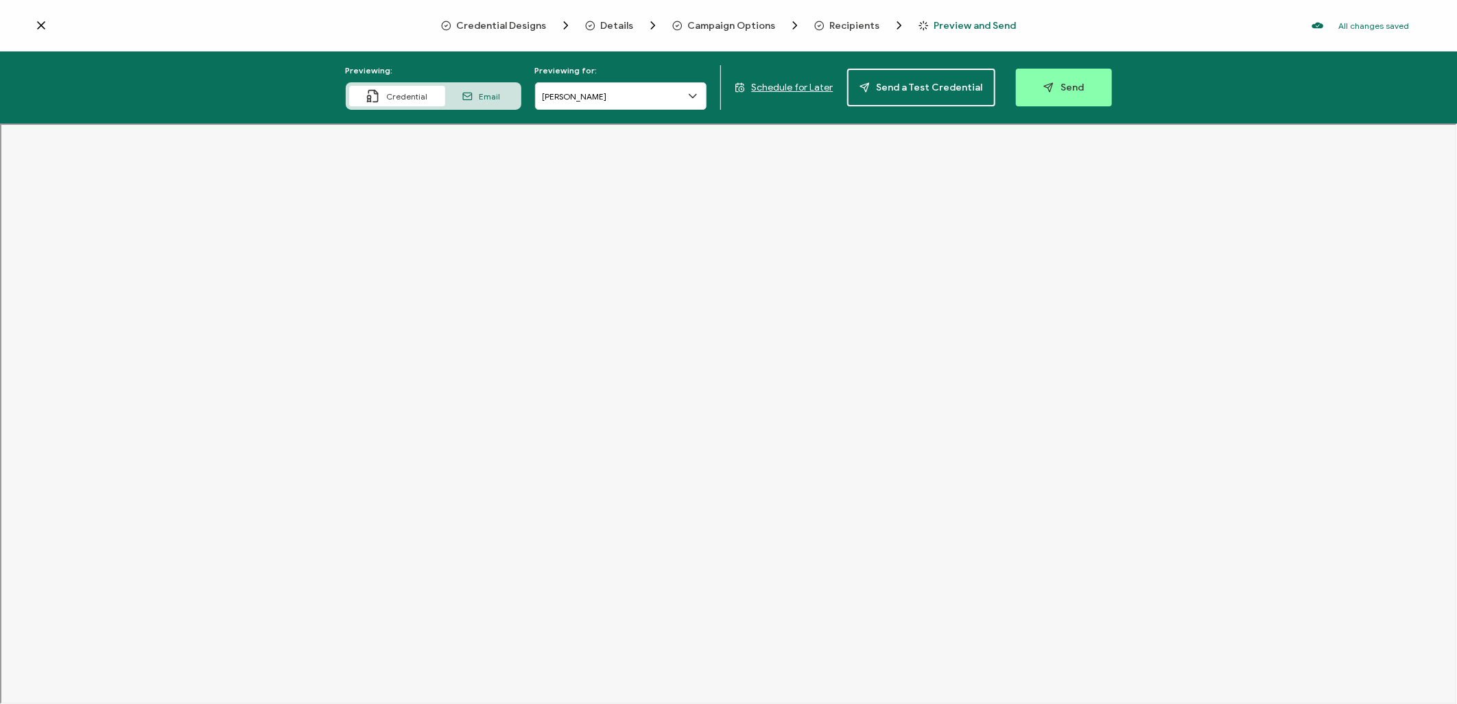
click at [490, 88] on div "Email" at bounding box center [481, 96] width 73 height 21
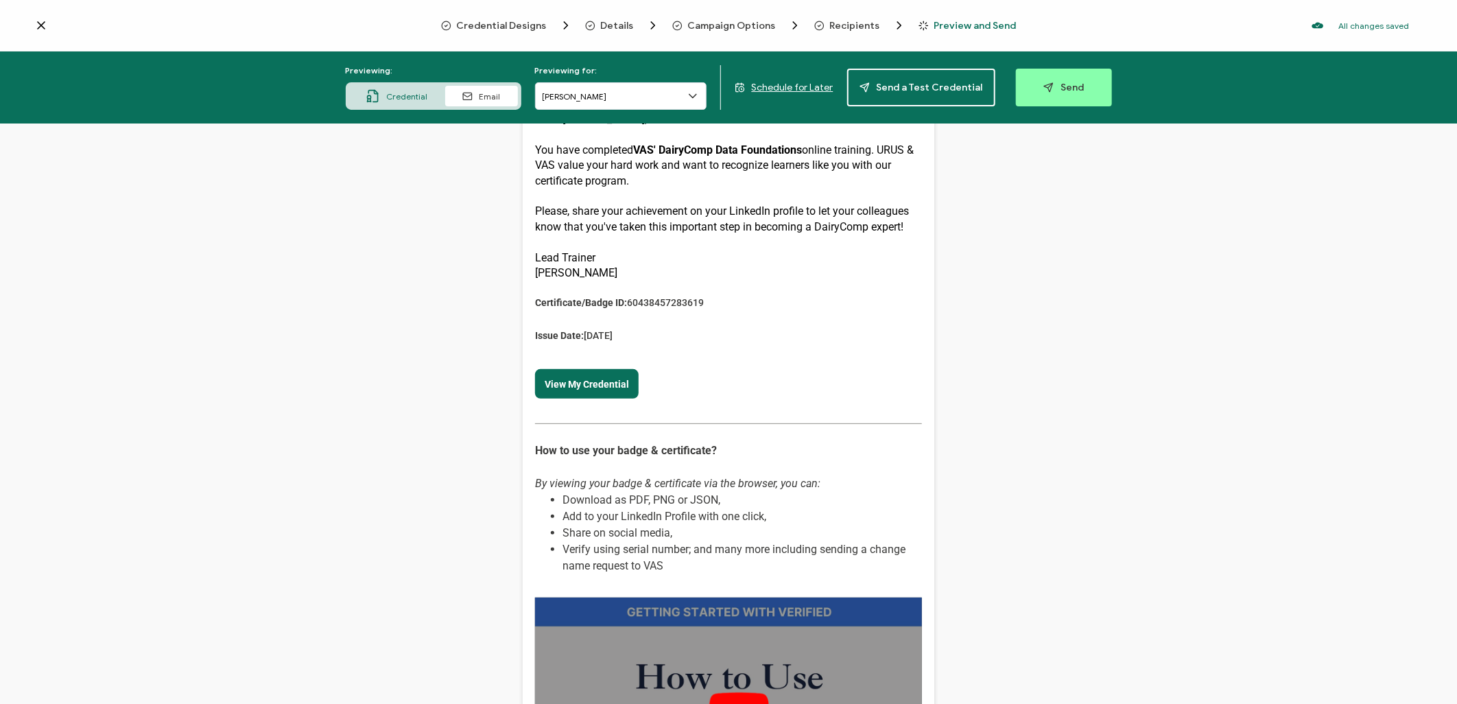
scroll to position [0, 0]
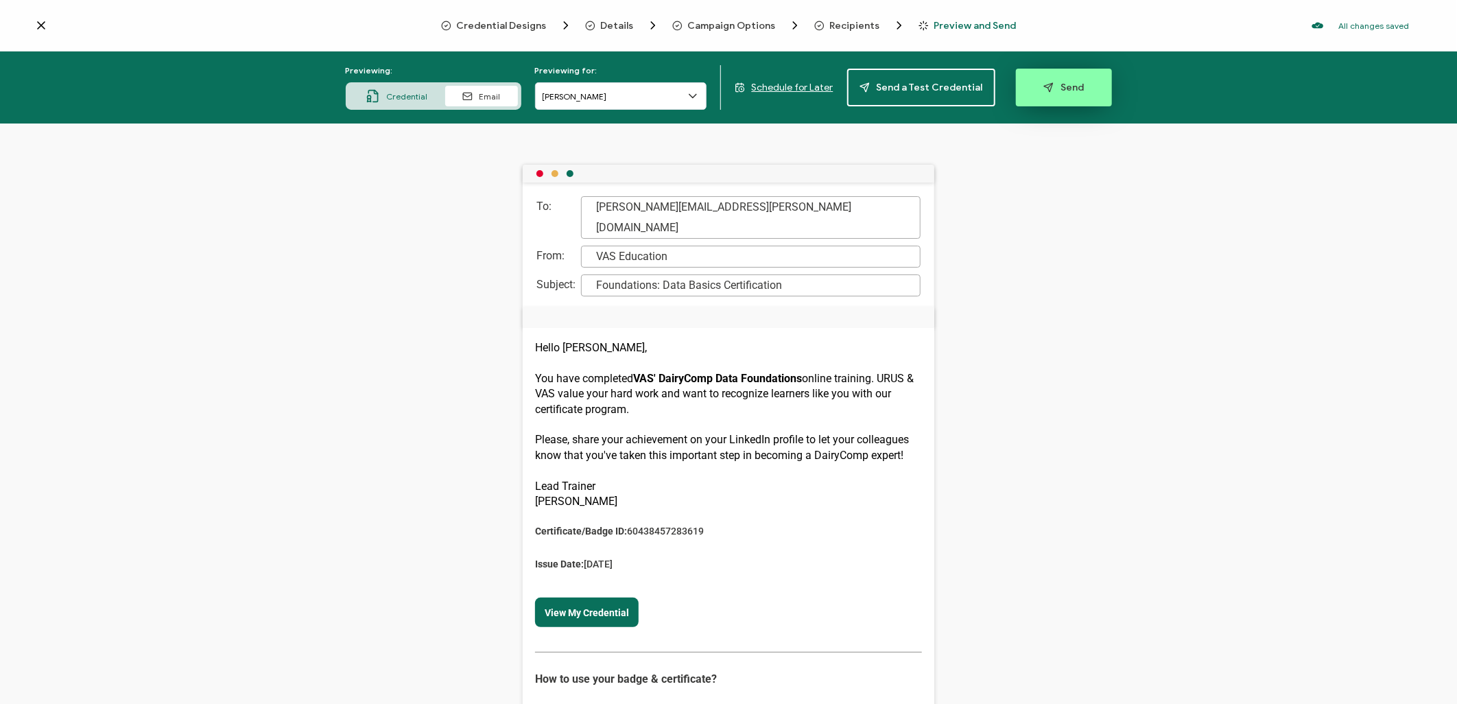
click at [1071, 86] on span "Send" at bounding box center [1063, 87] width 40 height 10
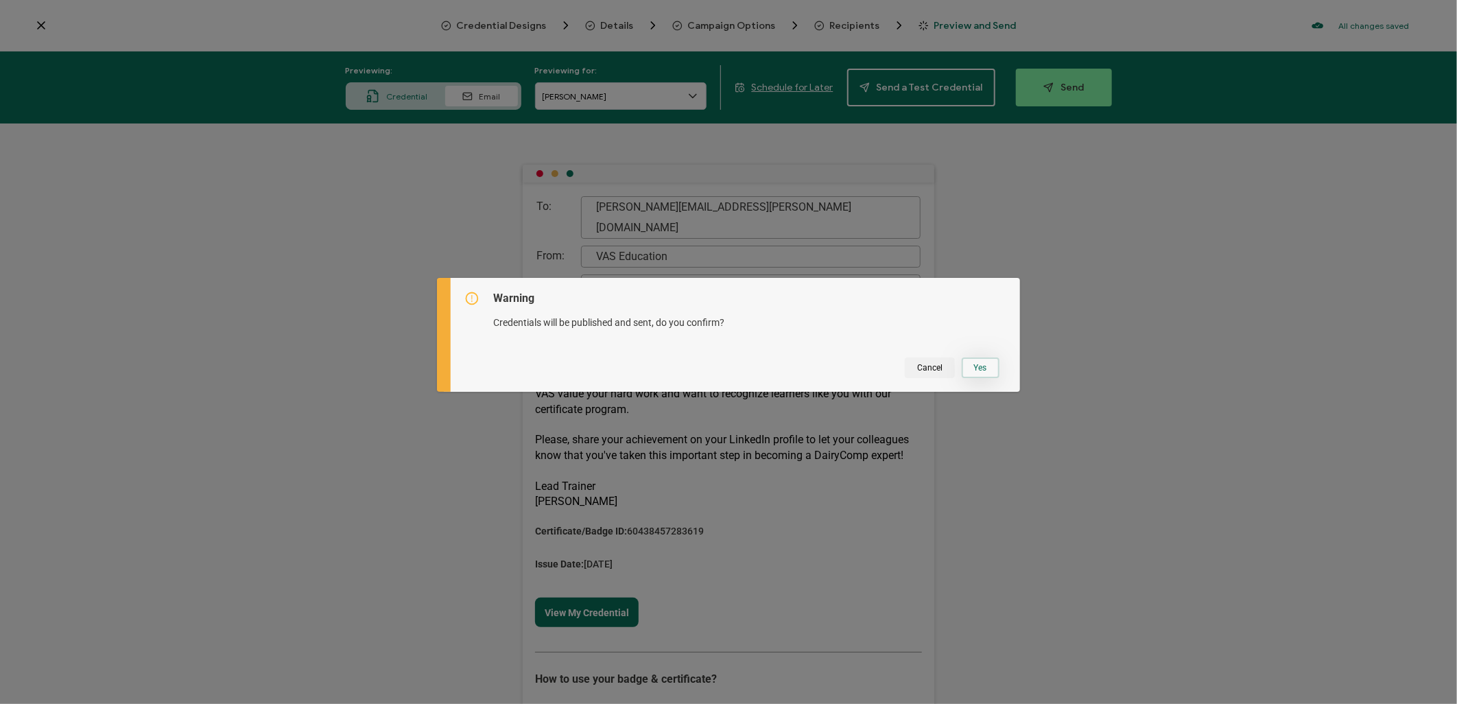
click at [971, 359] on button "Yes" at bounding box center [981, 367] width 38 height 21
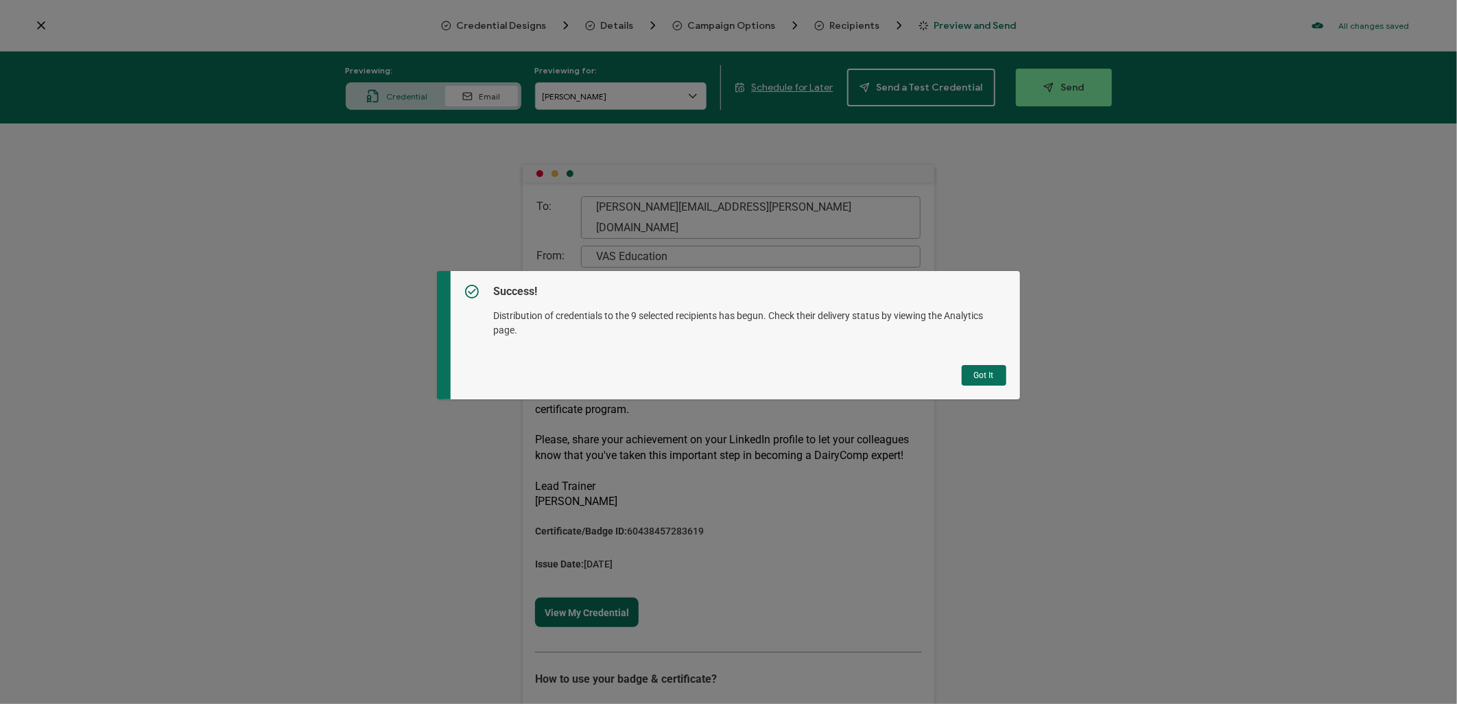
click at [970, 366] on button "Got It" at bounding box center [984, 375] width 45 height 21
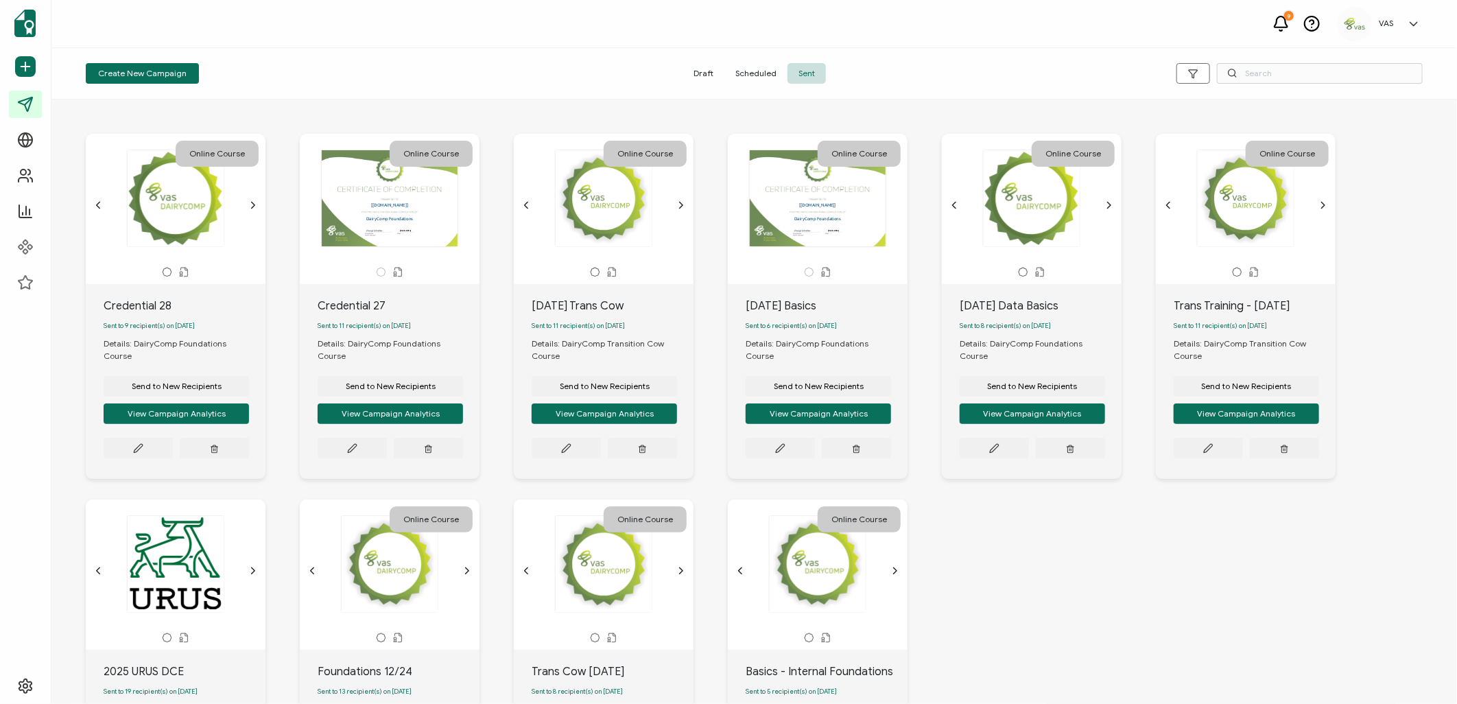
click at [1372, 288] on div "Online Course This box will change accordingly to the corresponding values in t…" at bounding box center [754, 499] width 1364 height 787
